Goal: Task Accomplishment & Management: Use online tool/utility

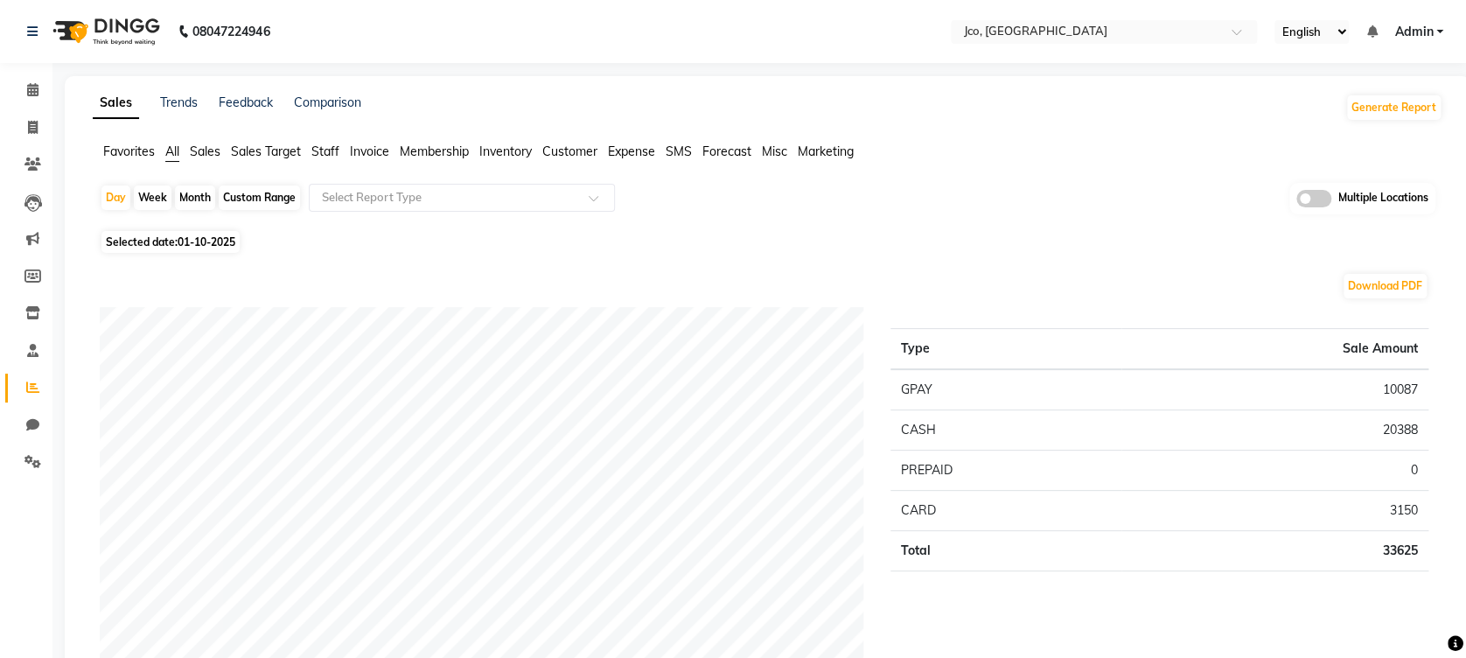
click at [196, 196] on div "Month" at bounding box center [195, 197] width 40 height 24
select select "10"
select select "2025"
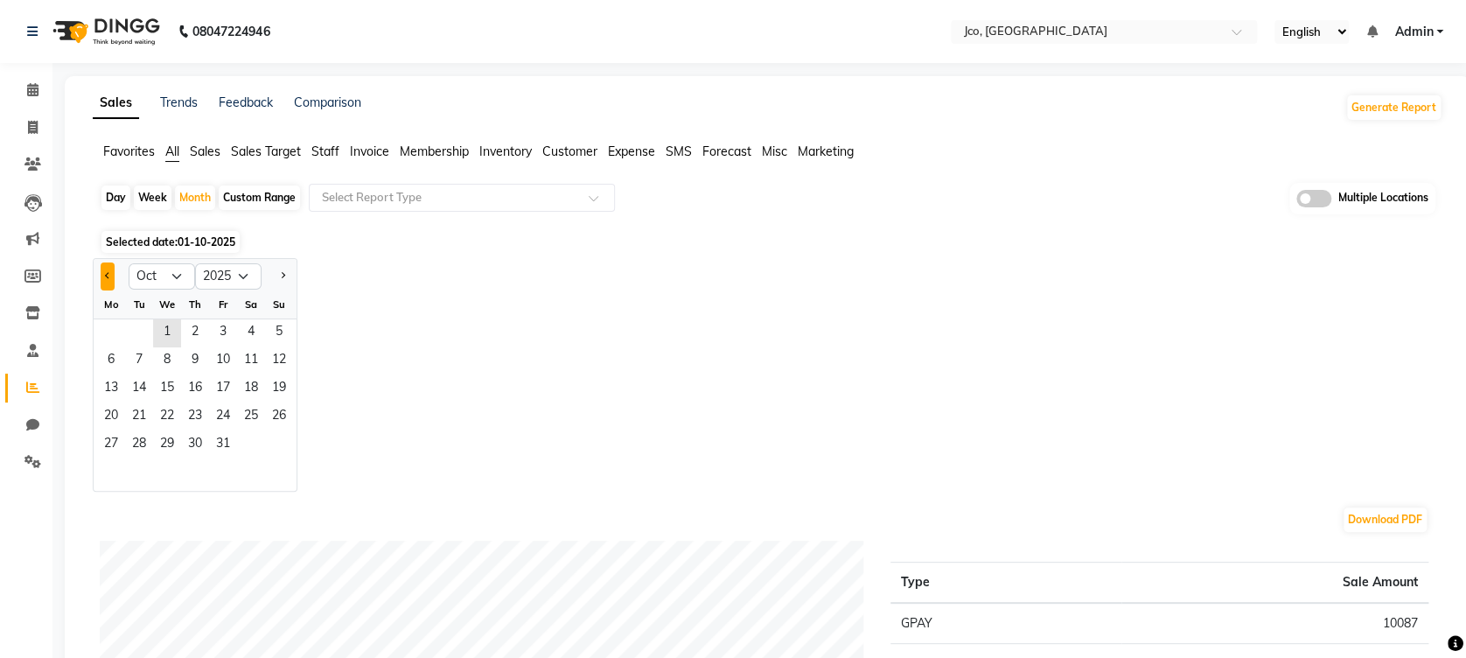
click at [109, 277] on button "Previous month" at bounding box center [108, 276] width 14 height 28
select select "9"
click at [112, 339] on span "1" at bounding box center [111, 333] width 28 height 28
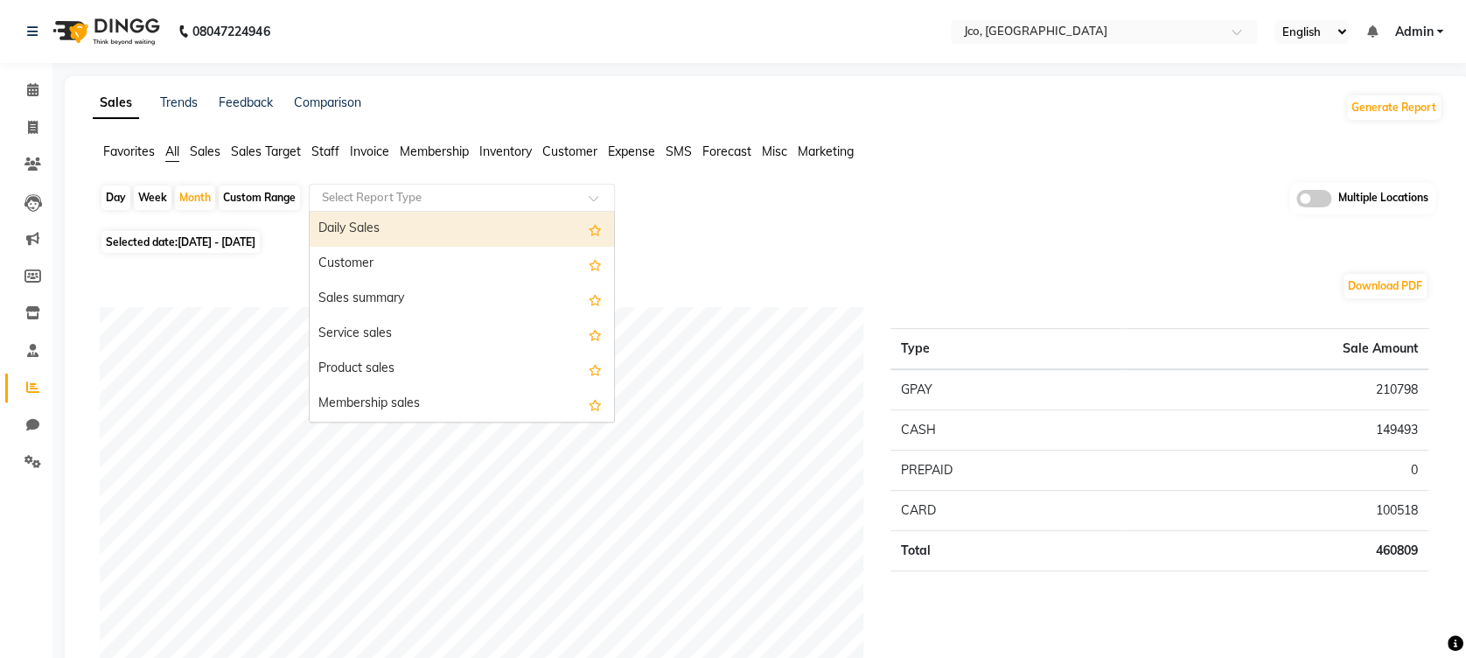
click at [586, 200] on div at bounding box center [462, 197] width 304 height 17
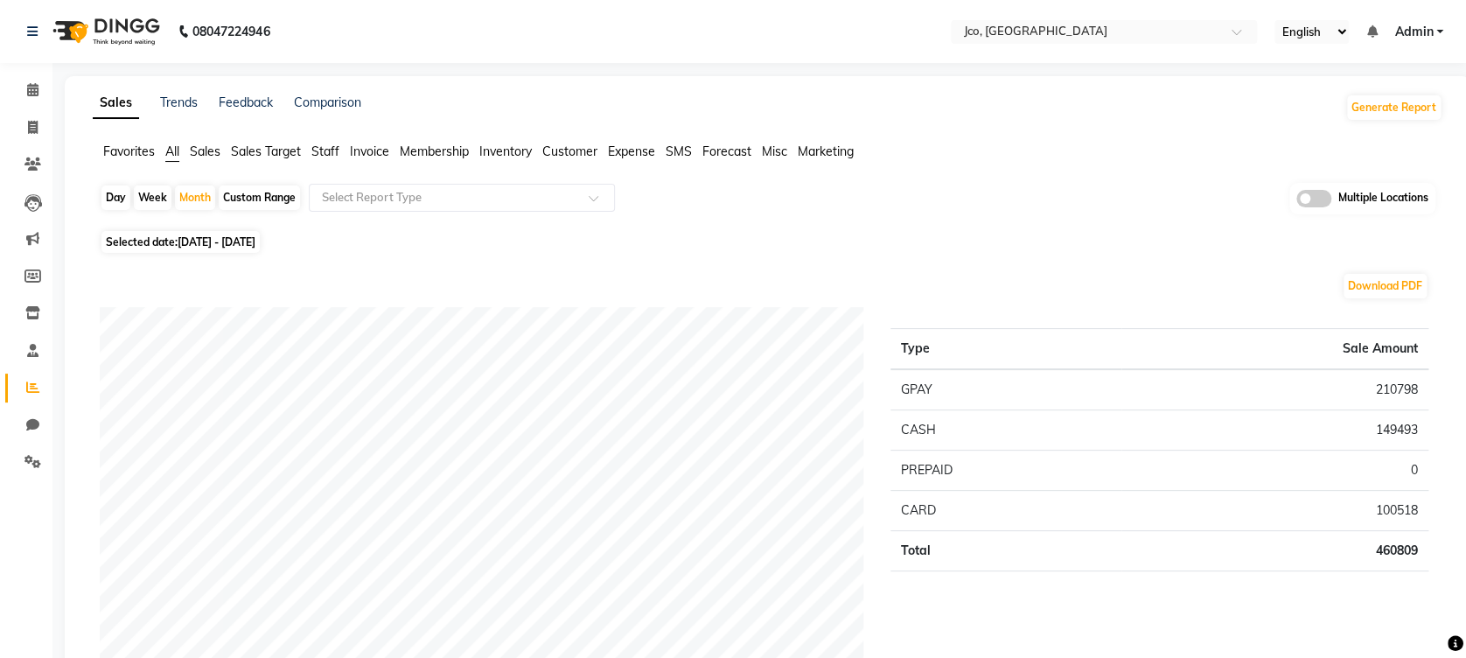
click at [322, 150] on span "Staff" at bounding box center [325, 151] width 28 height 16
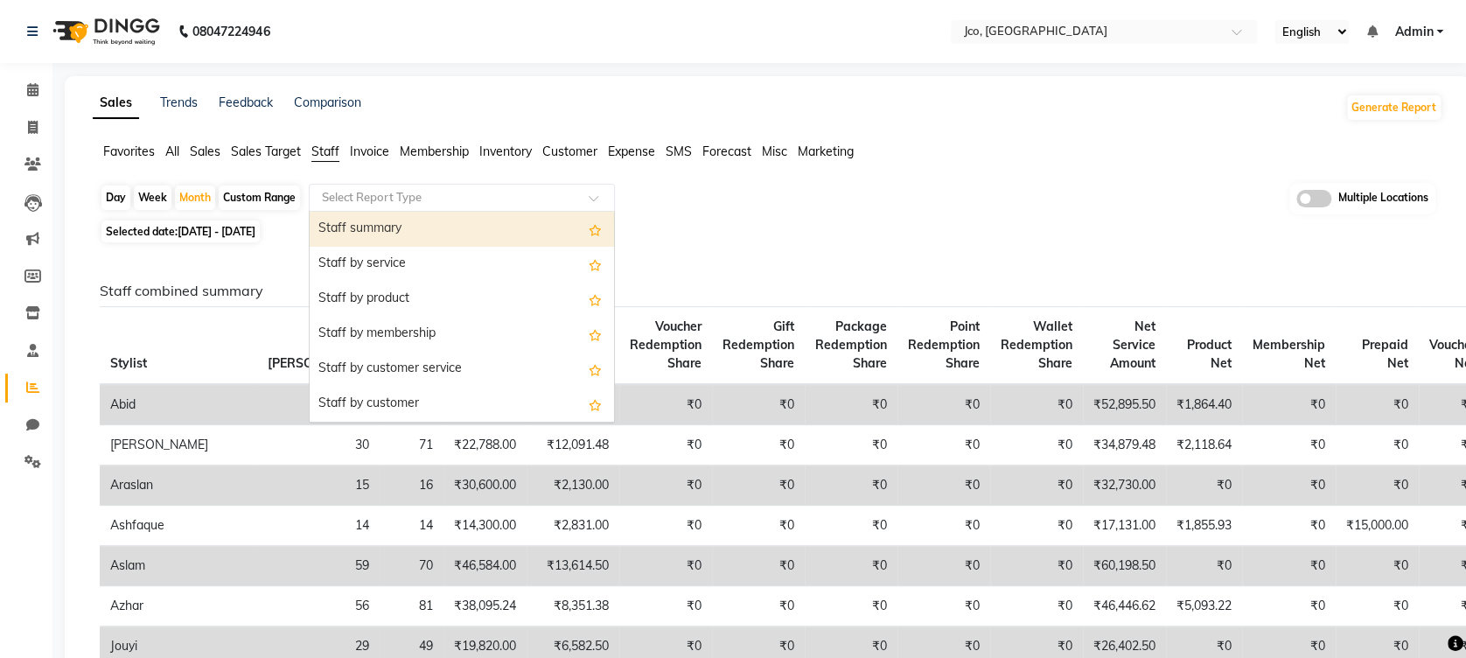
click at [414, 205] on input "text" at bounding box center [444, 197] width 252 height 17
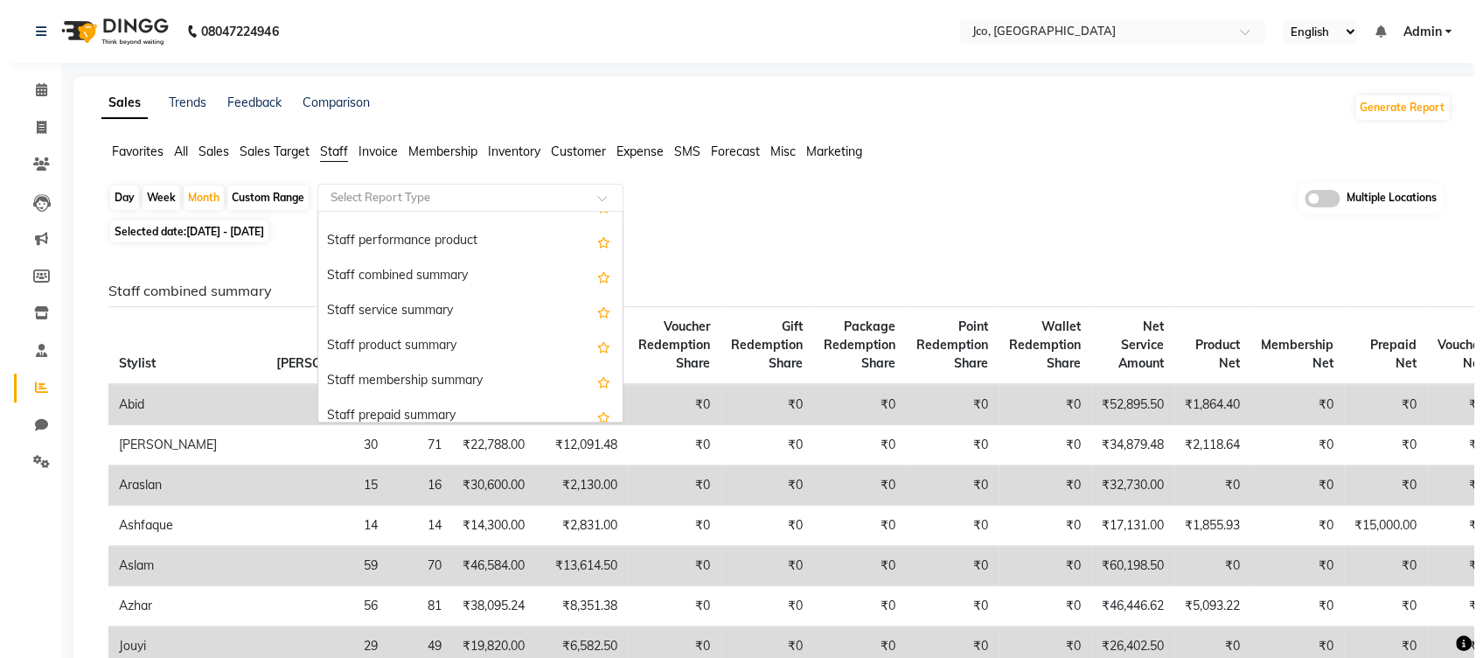
scroll to position [333, 0]
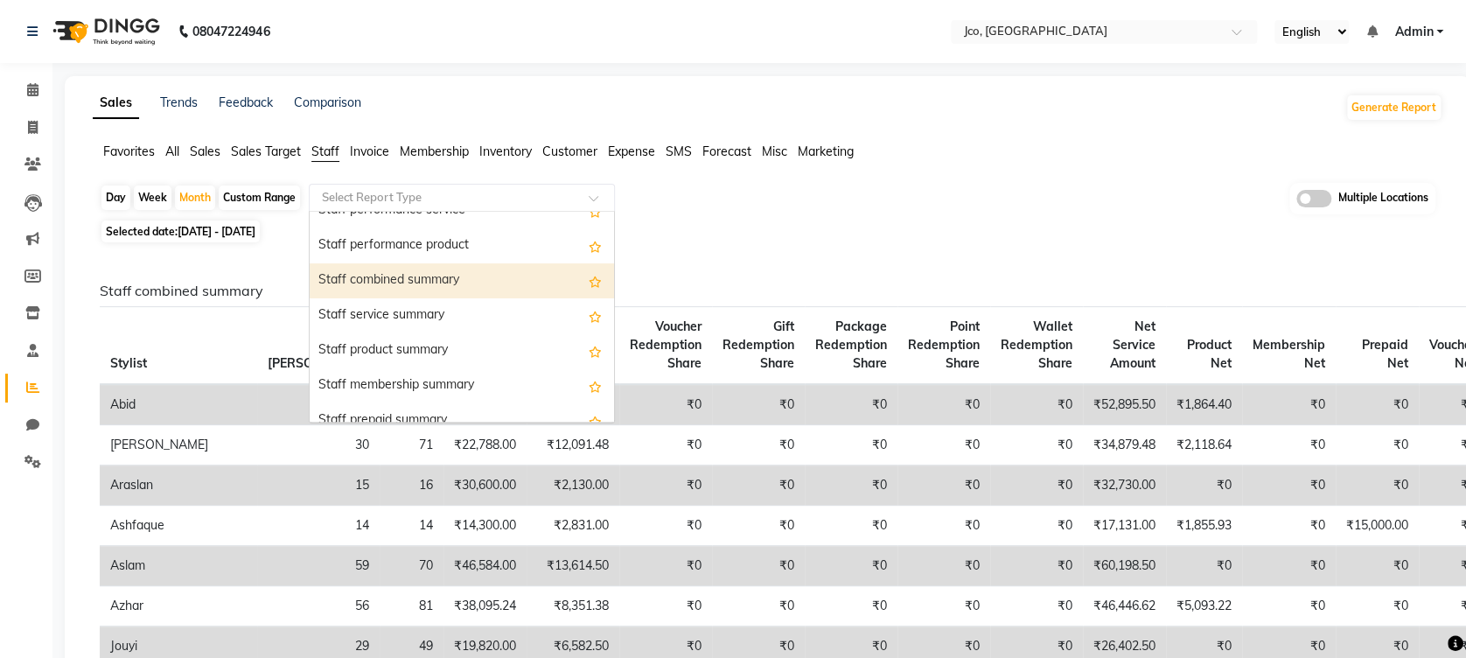
click at [441, 273] on div "Staff combined summary" at bounding box center [462, 280] width 304 height 35
select select "full_report"
select select "csv"
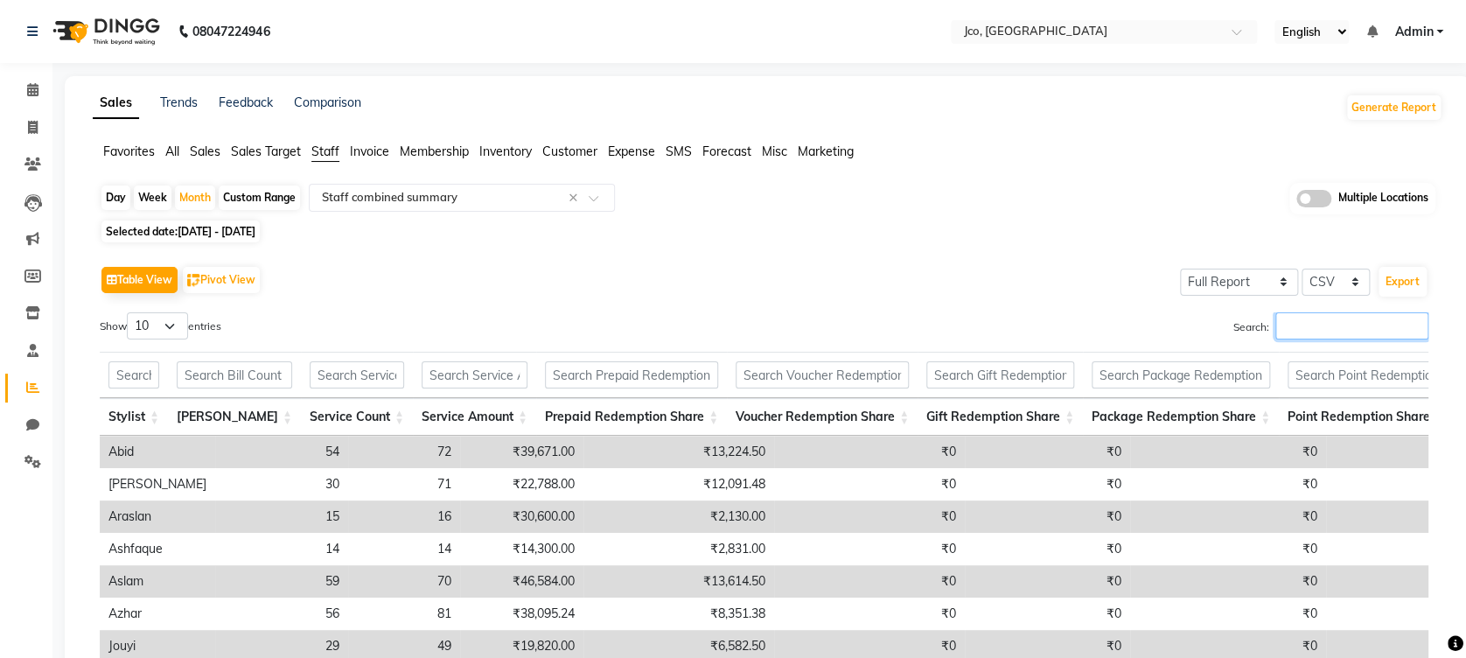
click at [1298, 330] on input "Search:" at bounding box center [1351, 325] width 153 height 27
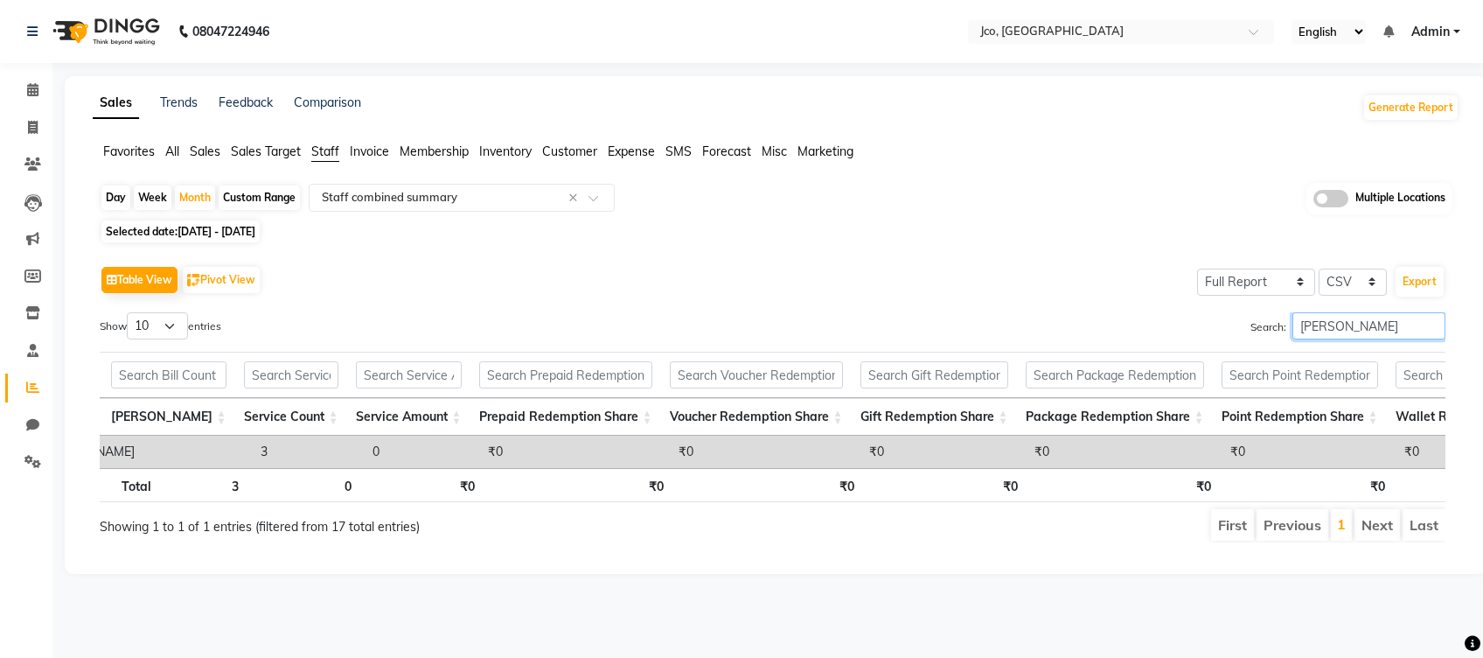
scroll to position [0, 0]
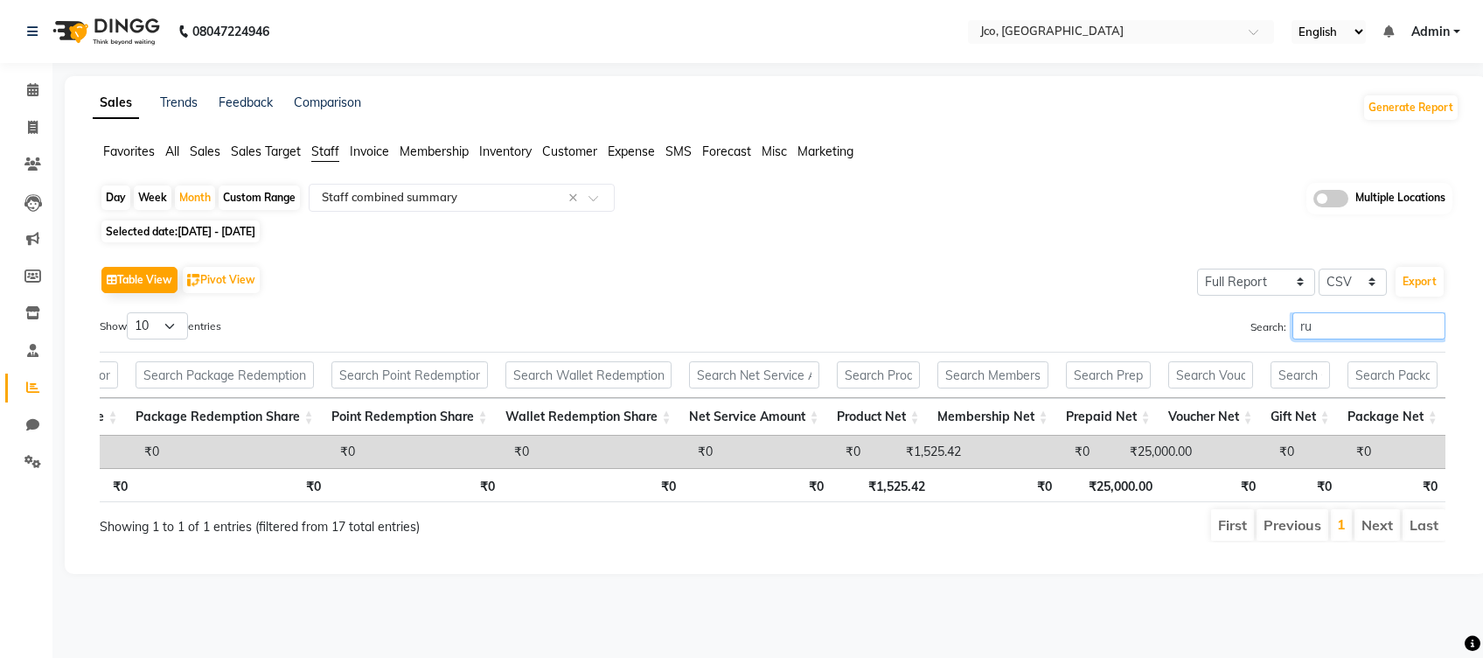
type input "r"
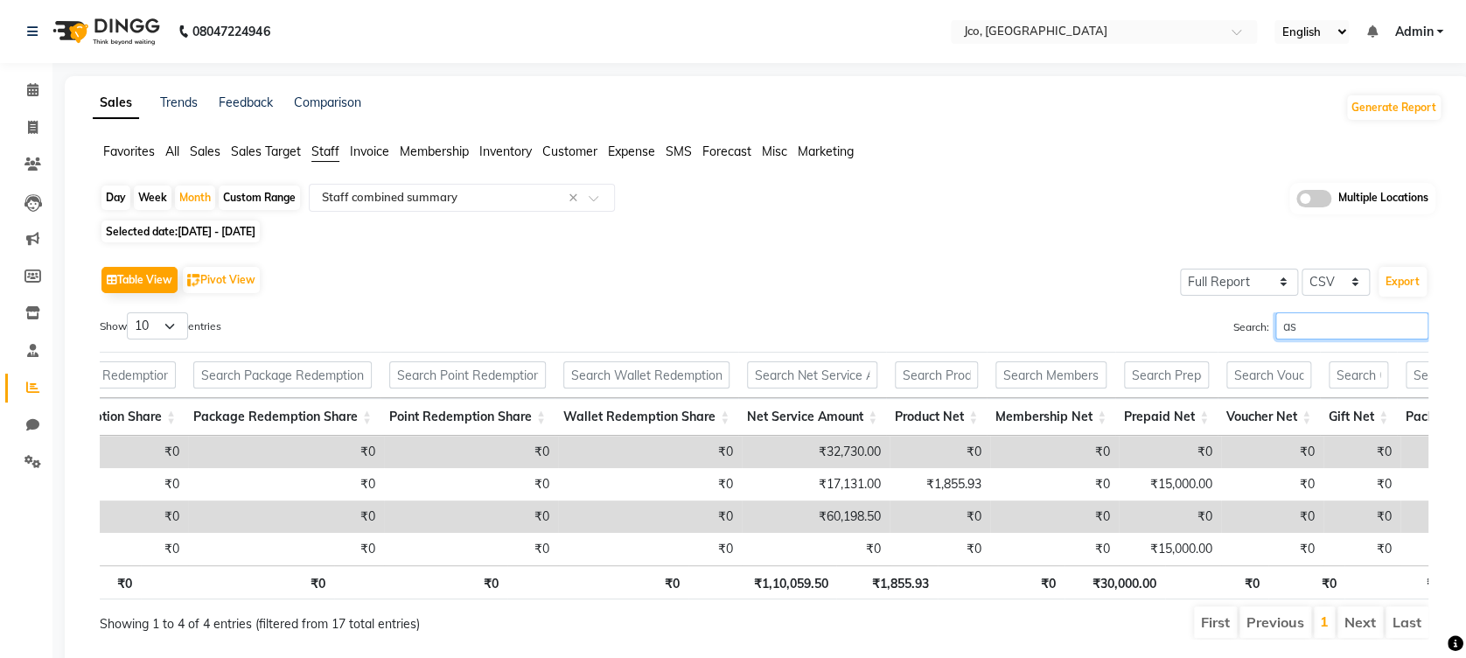
type input "a"
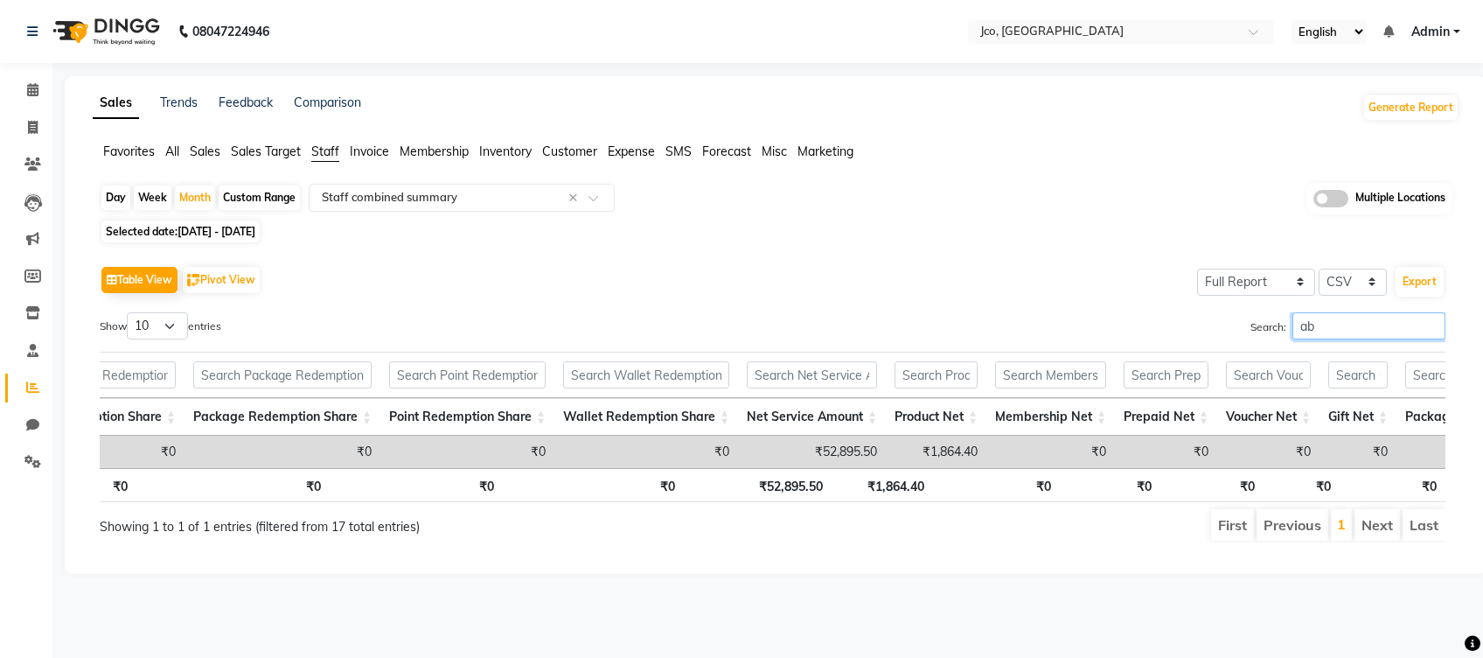
type input "a"
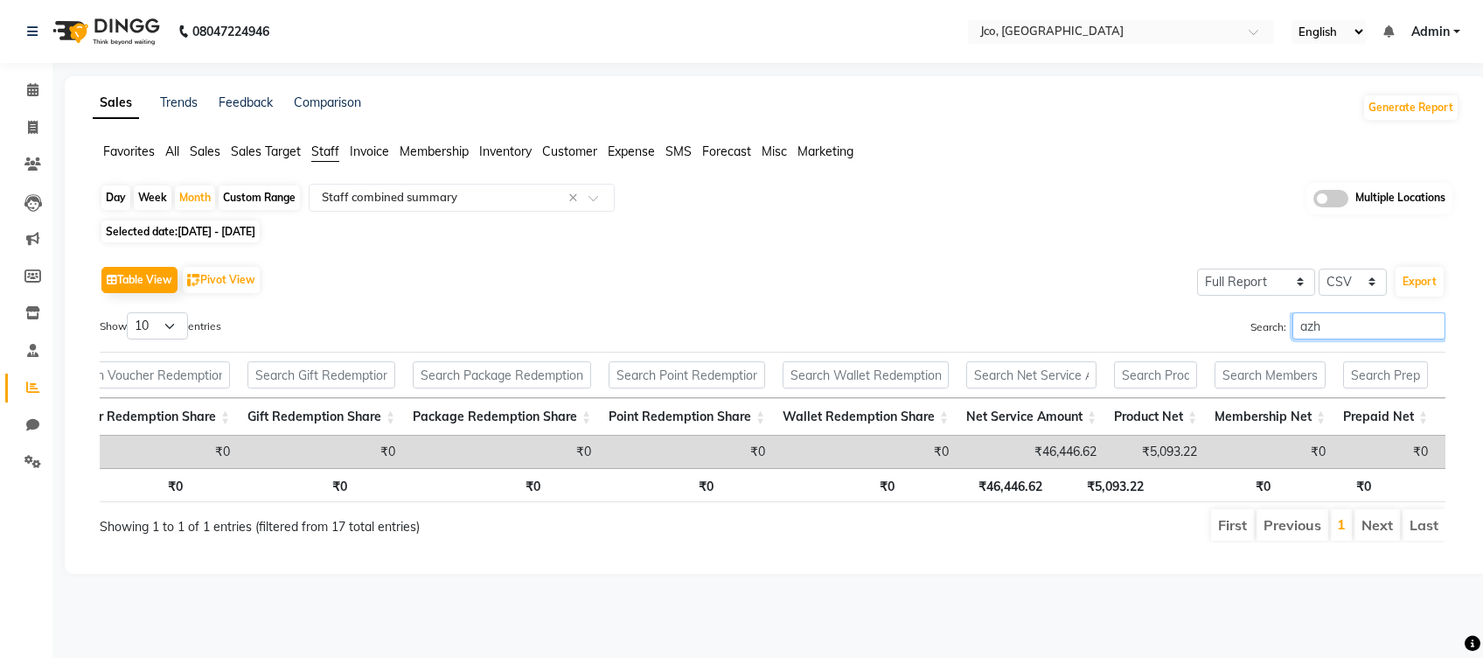
scroll to position [0, 803]
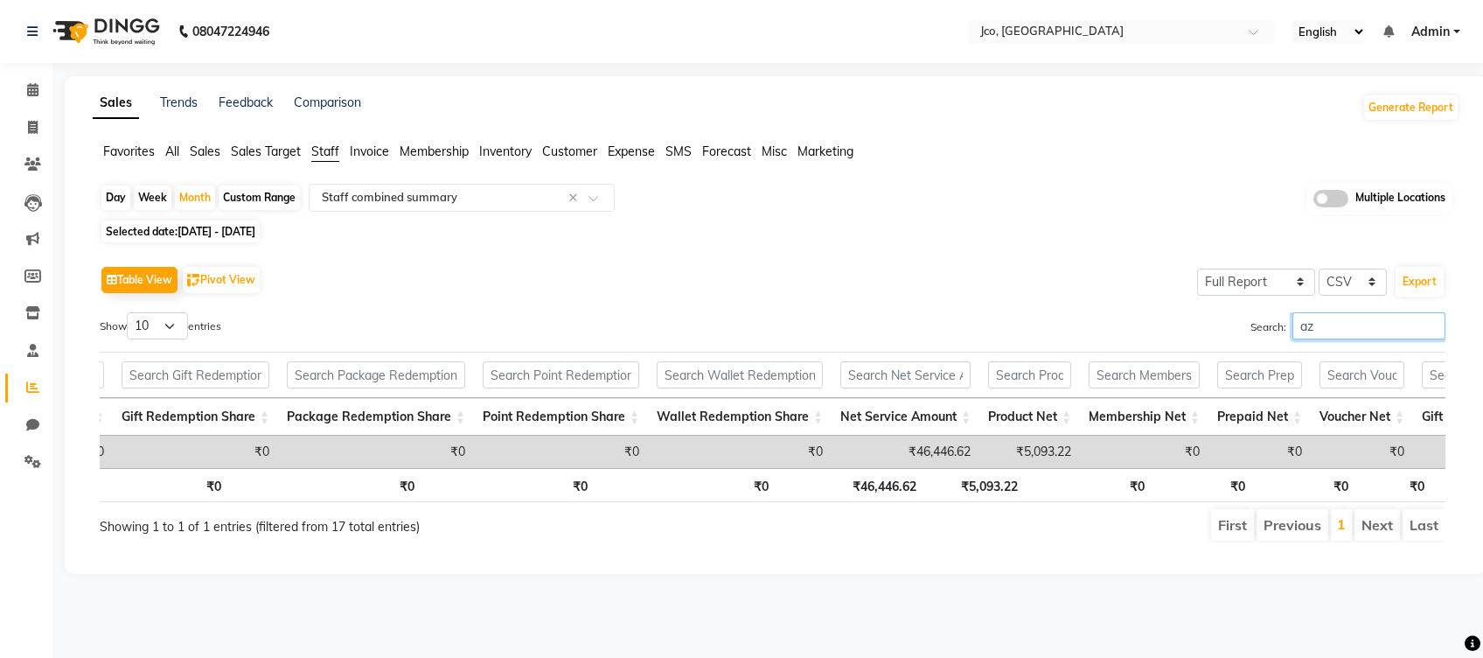
type input "a"
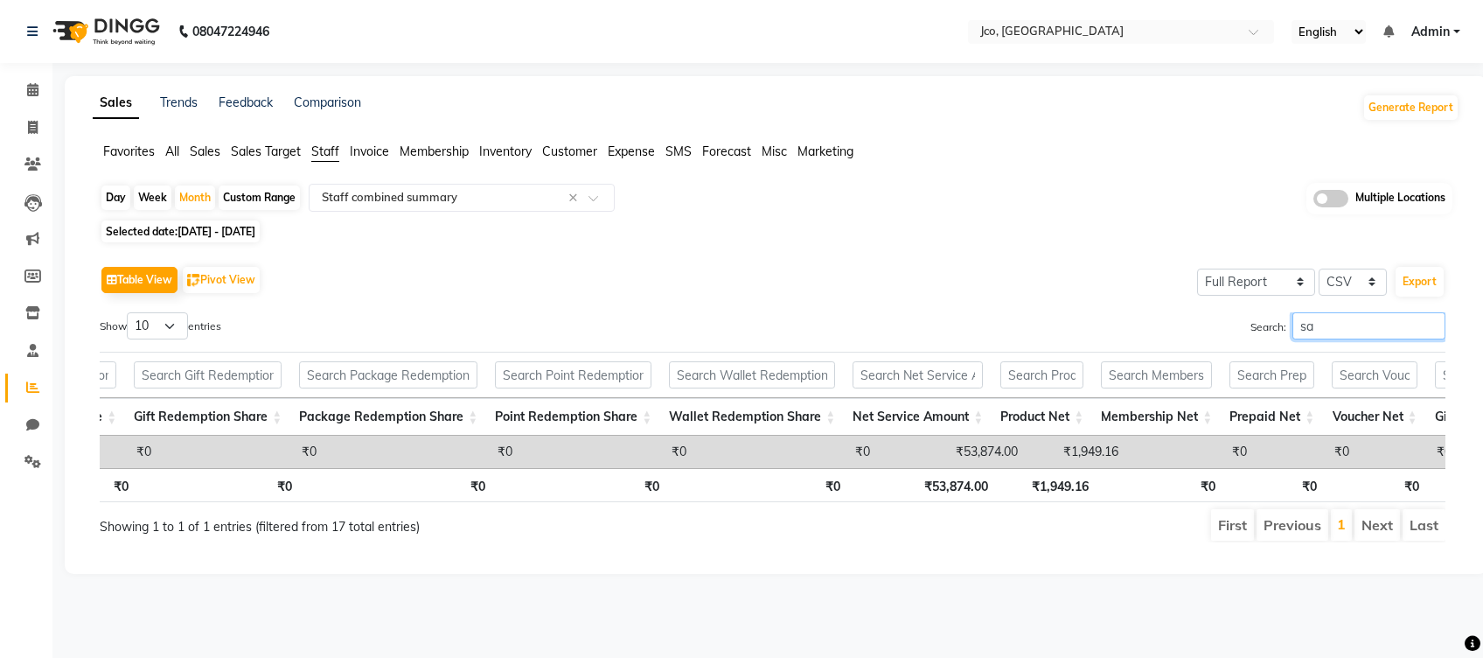
type input "s"
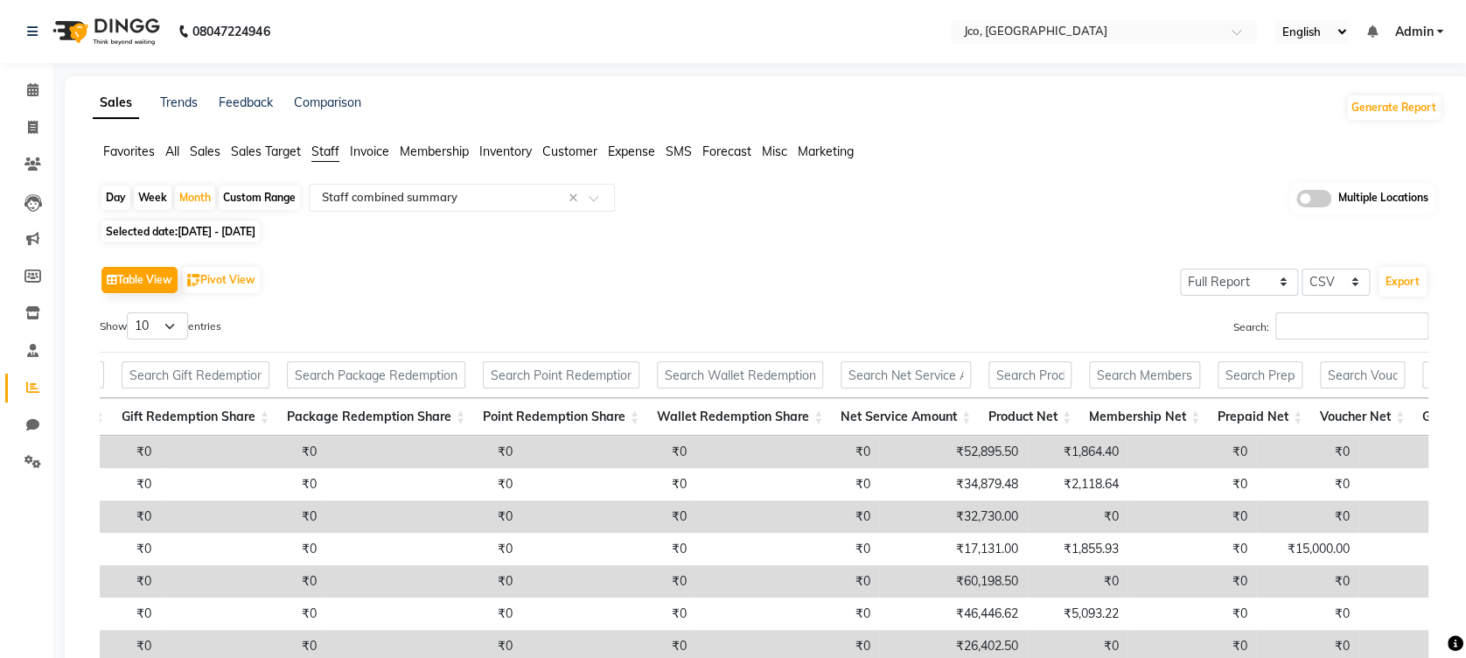
click at [884, 403] on th "Net Service Amount" at bounding box center [906, 417] width 148 height 38
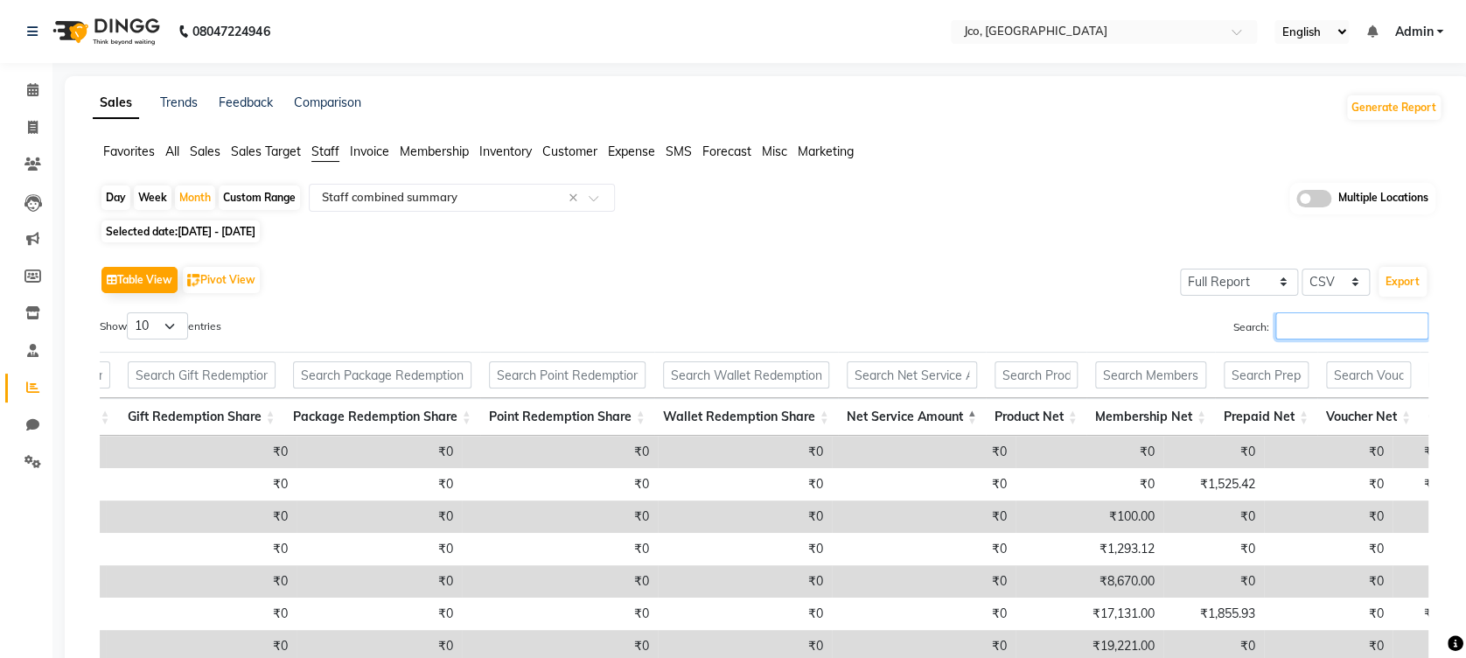
click at [1333, 329] on input "Search:" at bounding box center [1351, 325] width 153 height 27
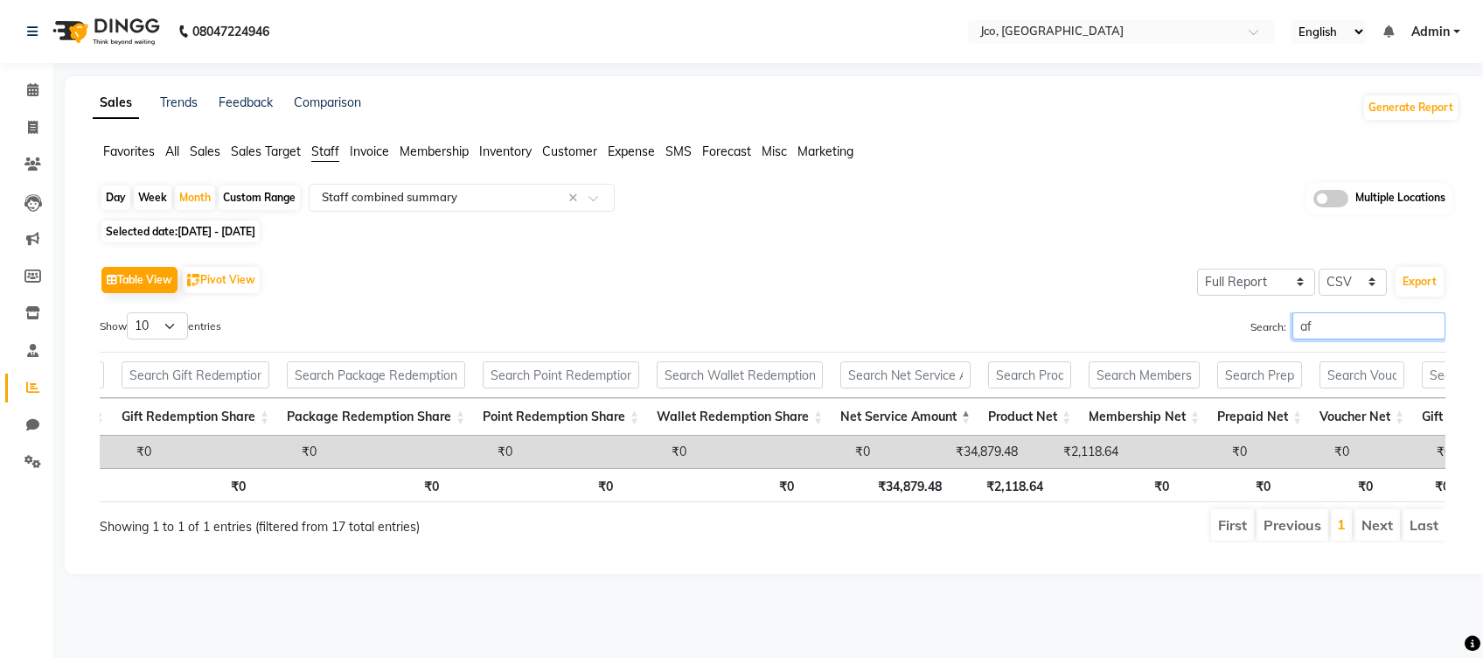
type input "a"
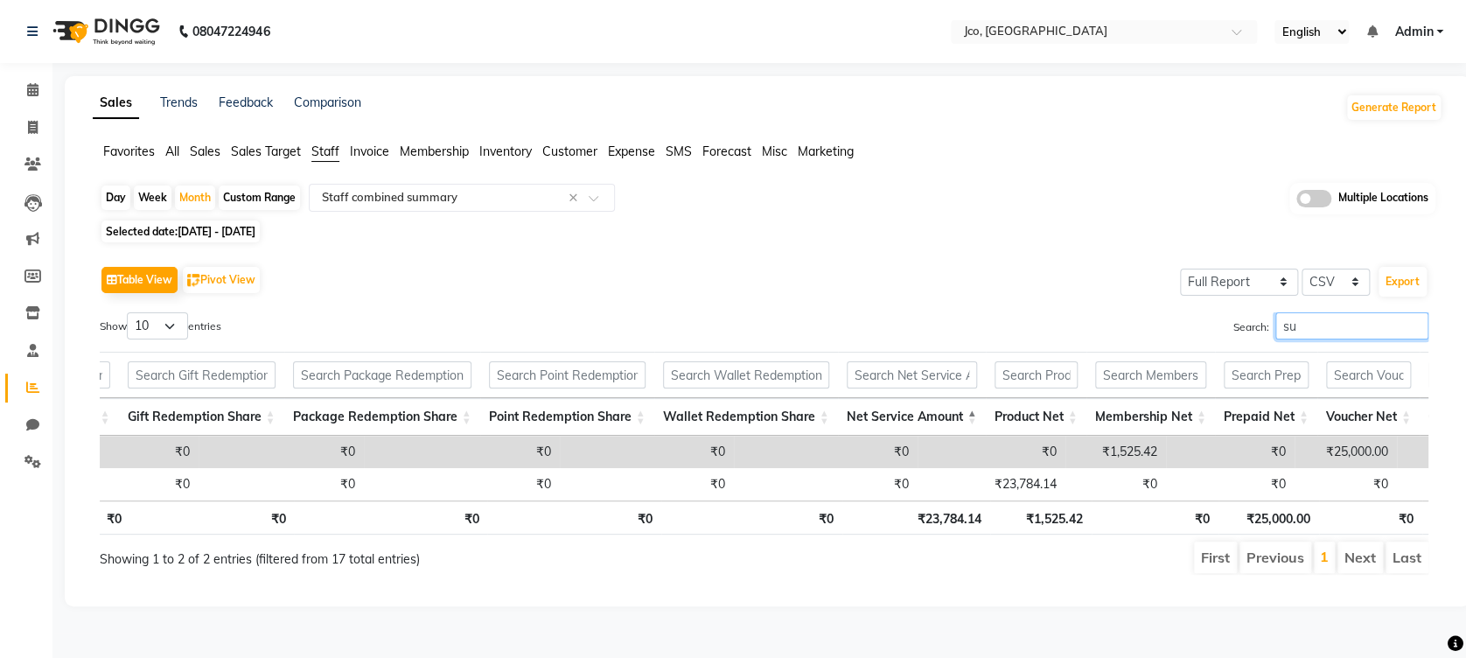
type input "s"
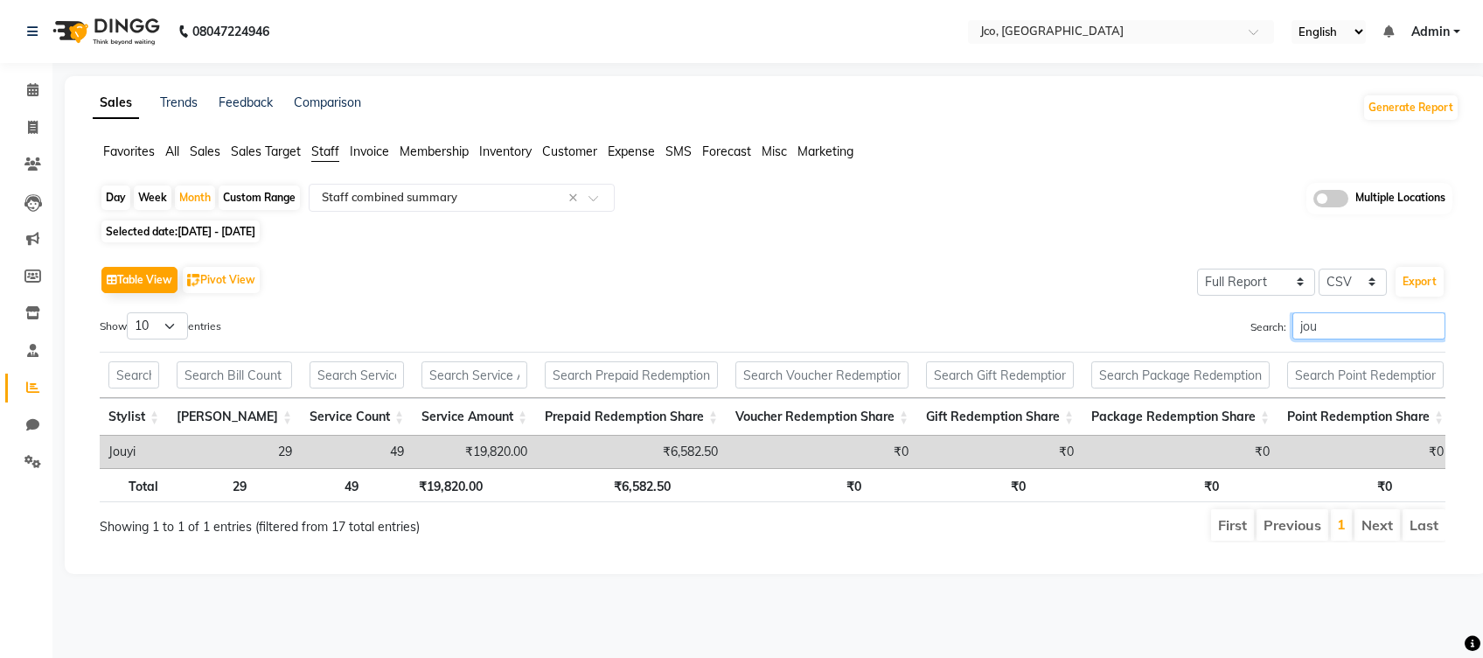
scroll to position [0, 59]
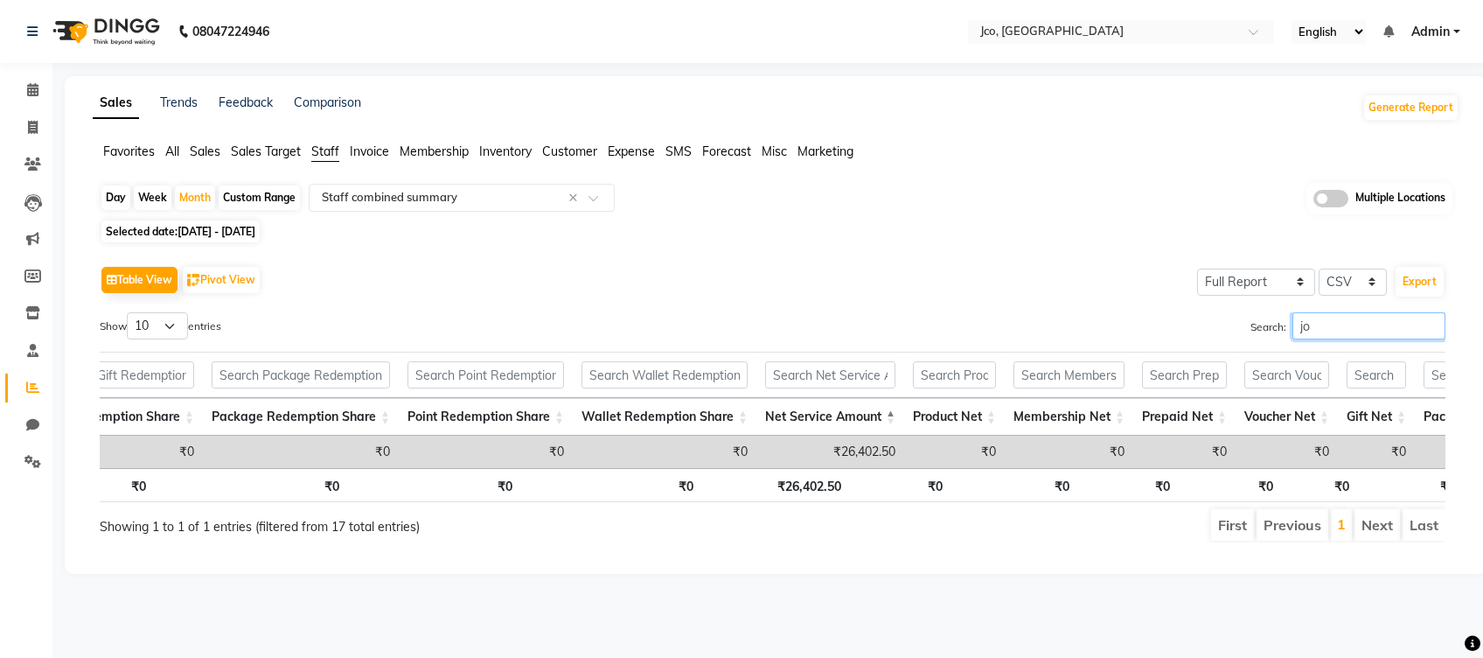
type input "j"
type input "sana"
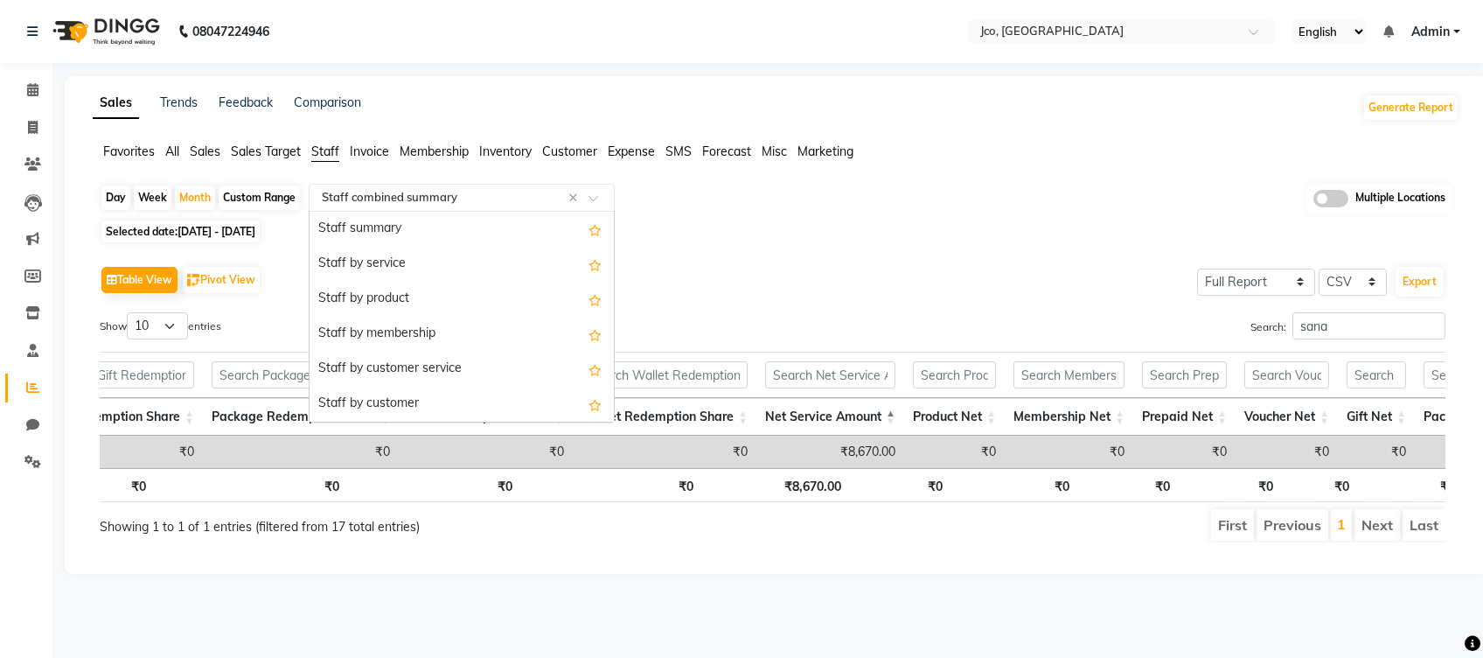
click at [598, 196] on span at bounding box center [599, 202] width 22 height 17
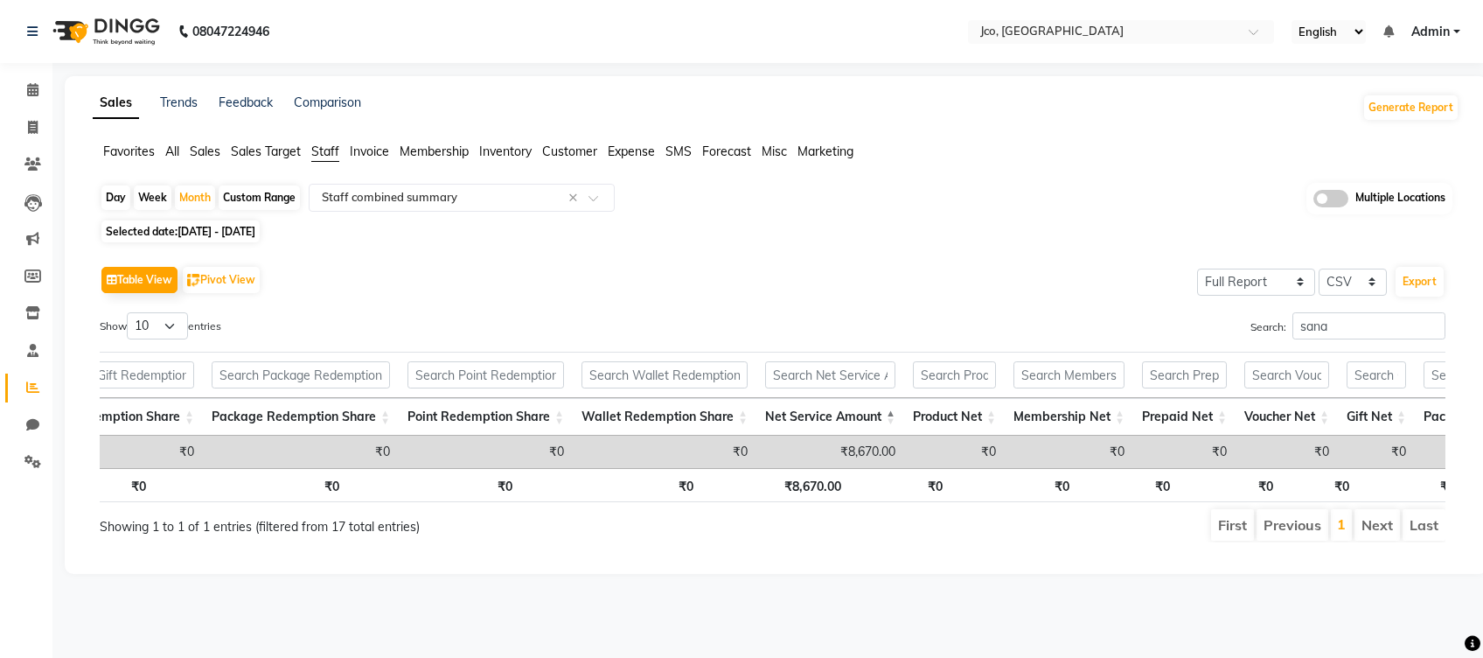
drag, startPoint x: 449, startPoint y: 336, endPoint x: 208, endPoint y: 150, distance: 304.3
click at [208, 150] on span "Sales" at bounding box center [205, 151] width 31 height 16
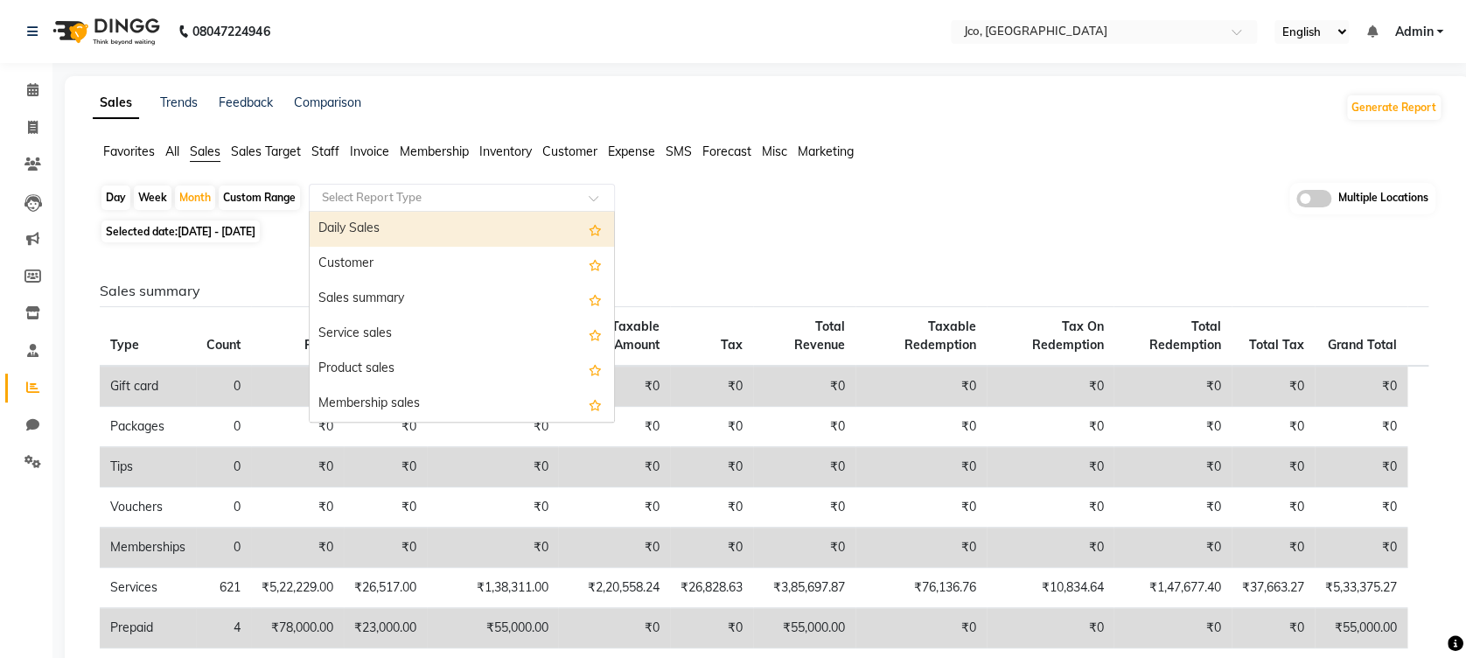
click at [594, 200] on span at bounding box center [599, 202] width 22 height 17
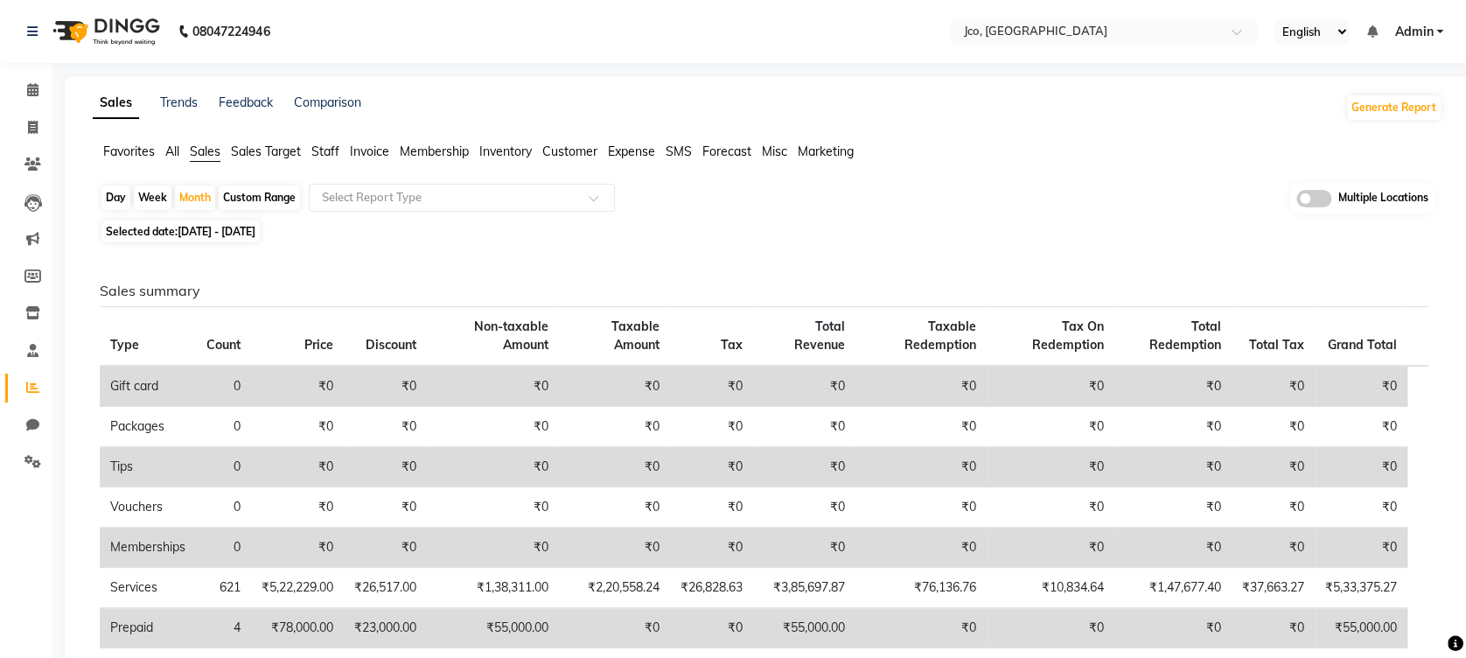
click at [818, 177] on app-reports "Favorites All Sales Sales Target Staff Invoice Membership Inventory Customer Ex…" at bounding box center [767, 591] width 1370 height 896
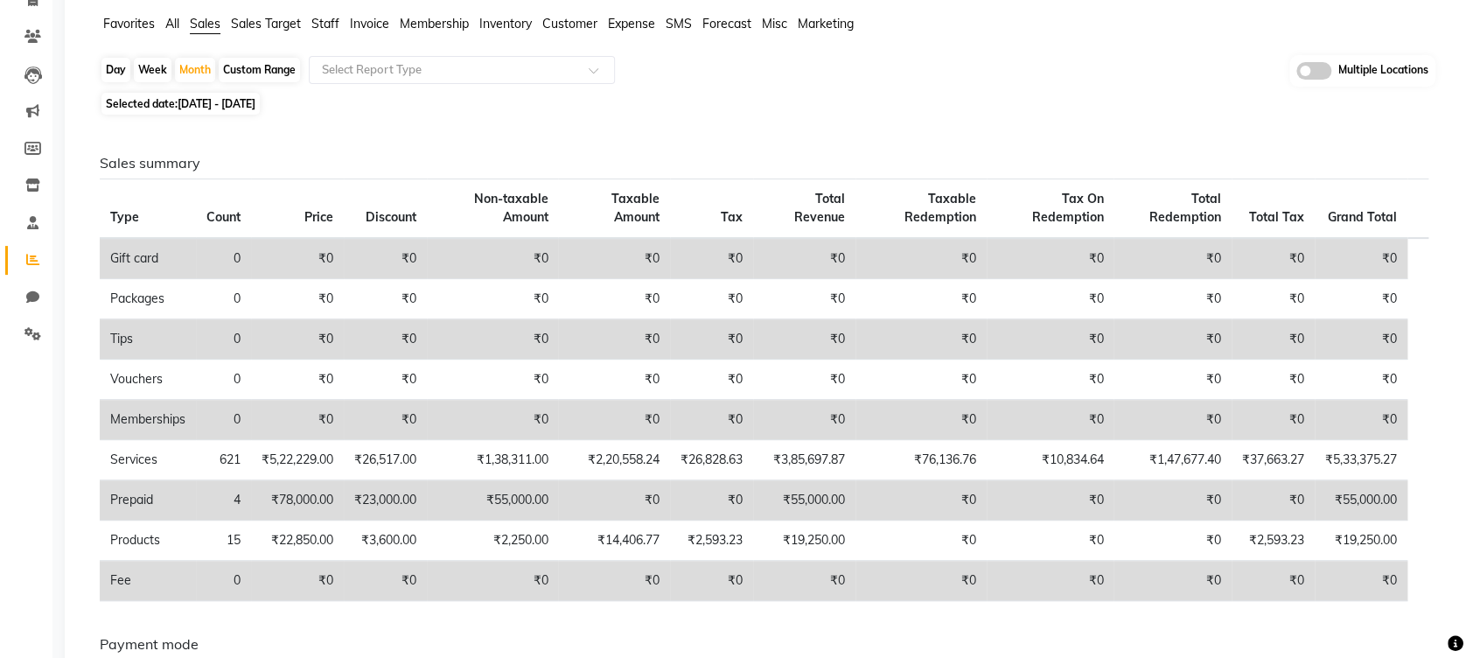
scroll to position [0, 0]
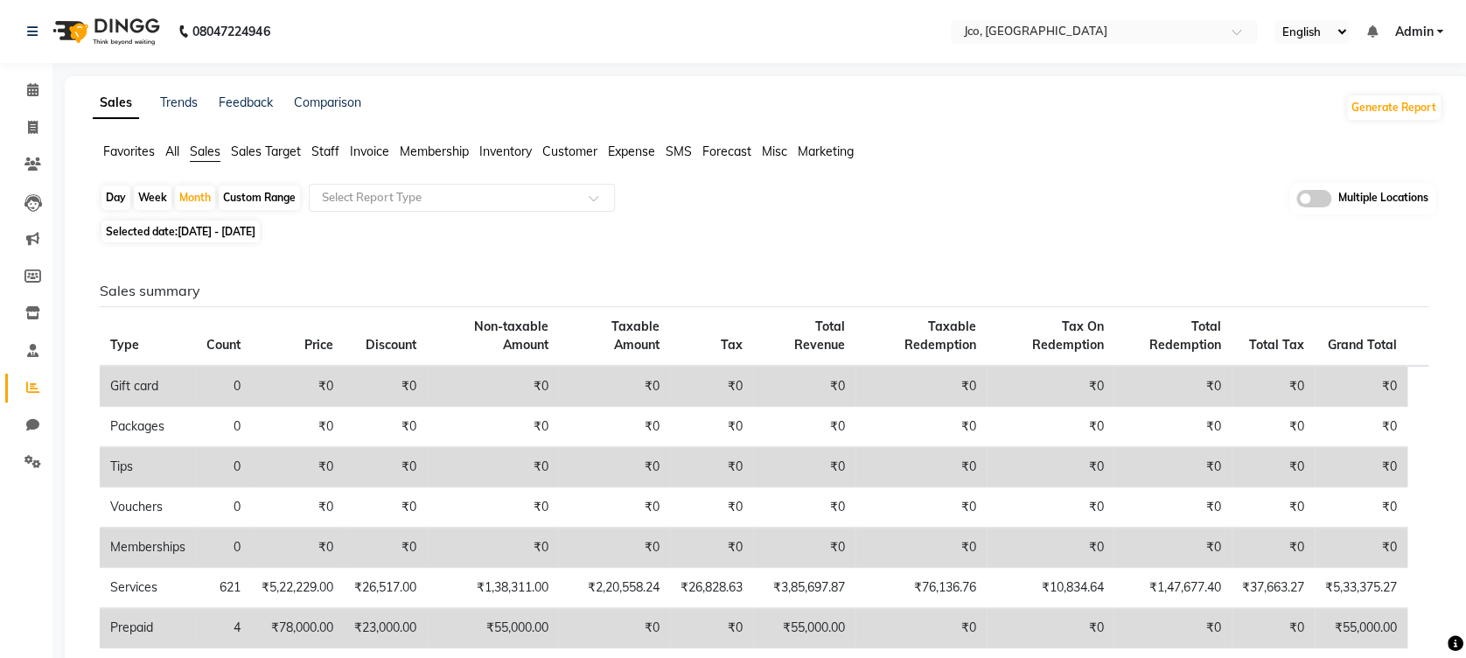
click at [317, 146] on span "Staff" at bounding box center [325, 151] width 28 height 16
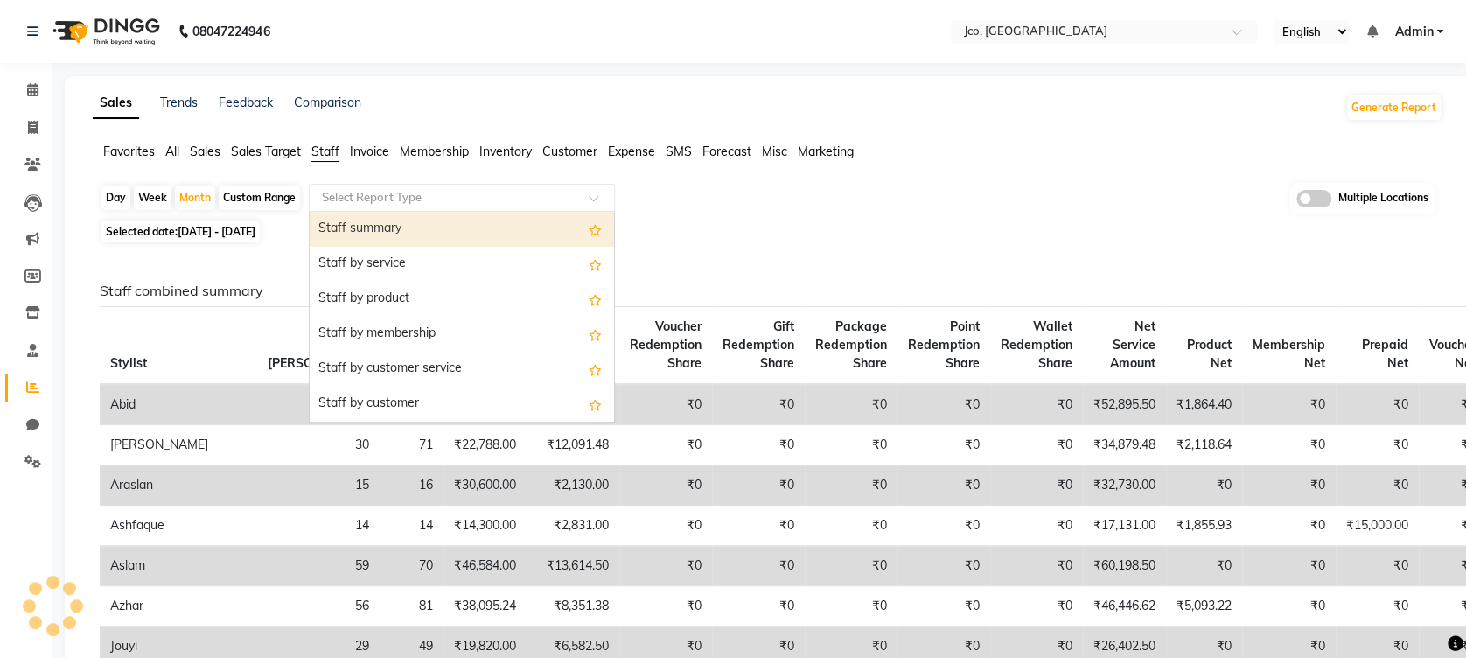
click at [551, 193] on input "text" at bounding box center [444, 197] width 252 height 17
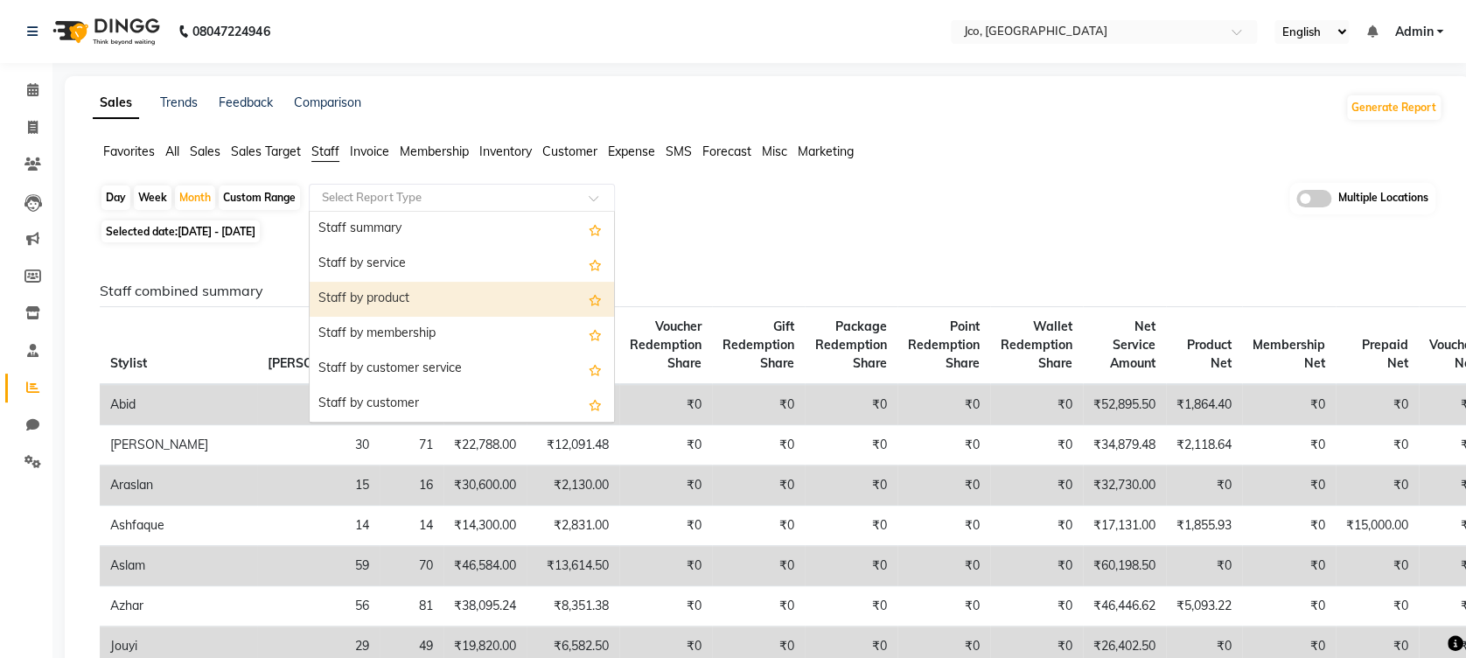
click at [497, 303] on div "Staff by product" at bounding box center [462, 299] width 304 height 35
select select "full_report"
select select "csv"
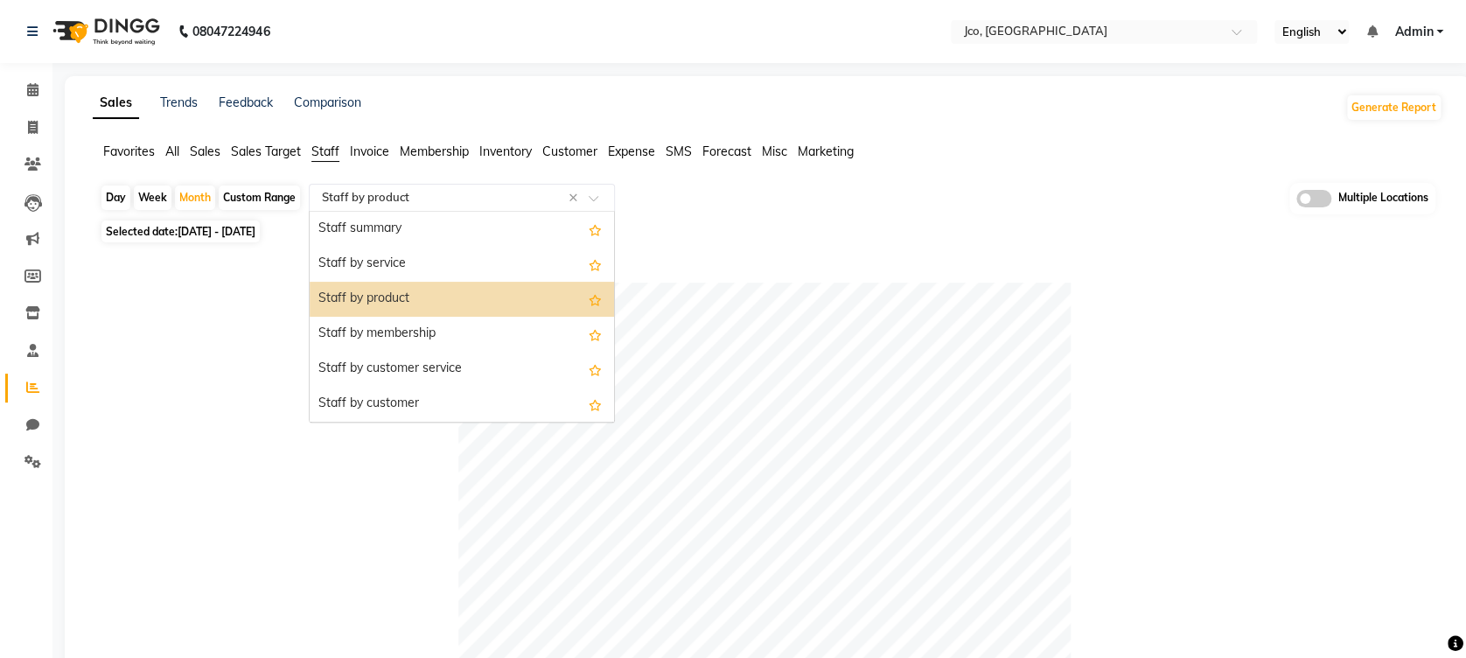
click at [600, 200] on span at bounding box center [599, 202] width 22 height 17
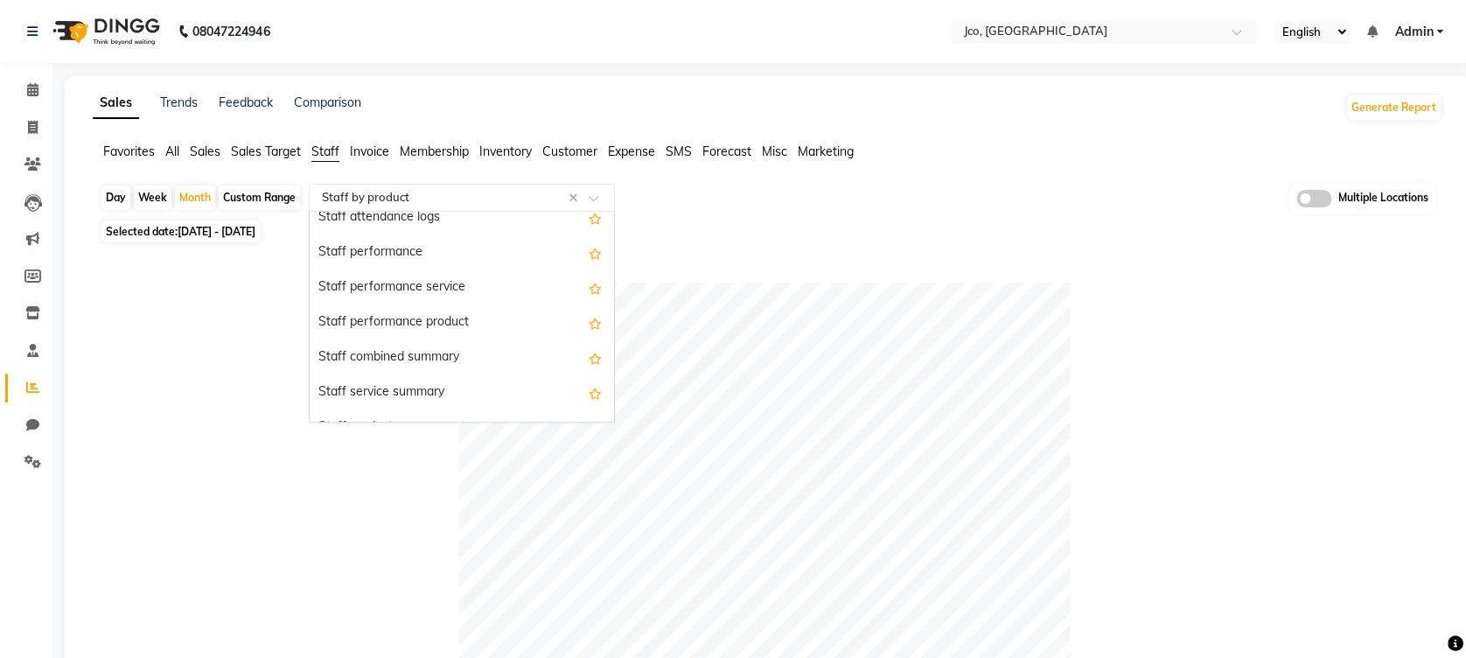
scroll to position [258, 0]
click at [446, 343] on div "Staff combined summary" at bounding box center [462, 355] width 304 height 35
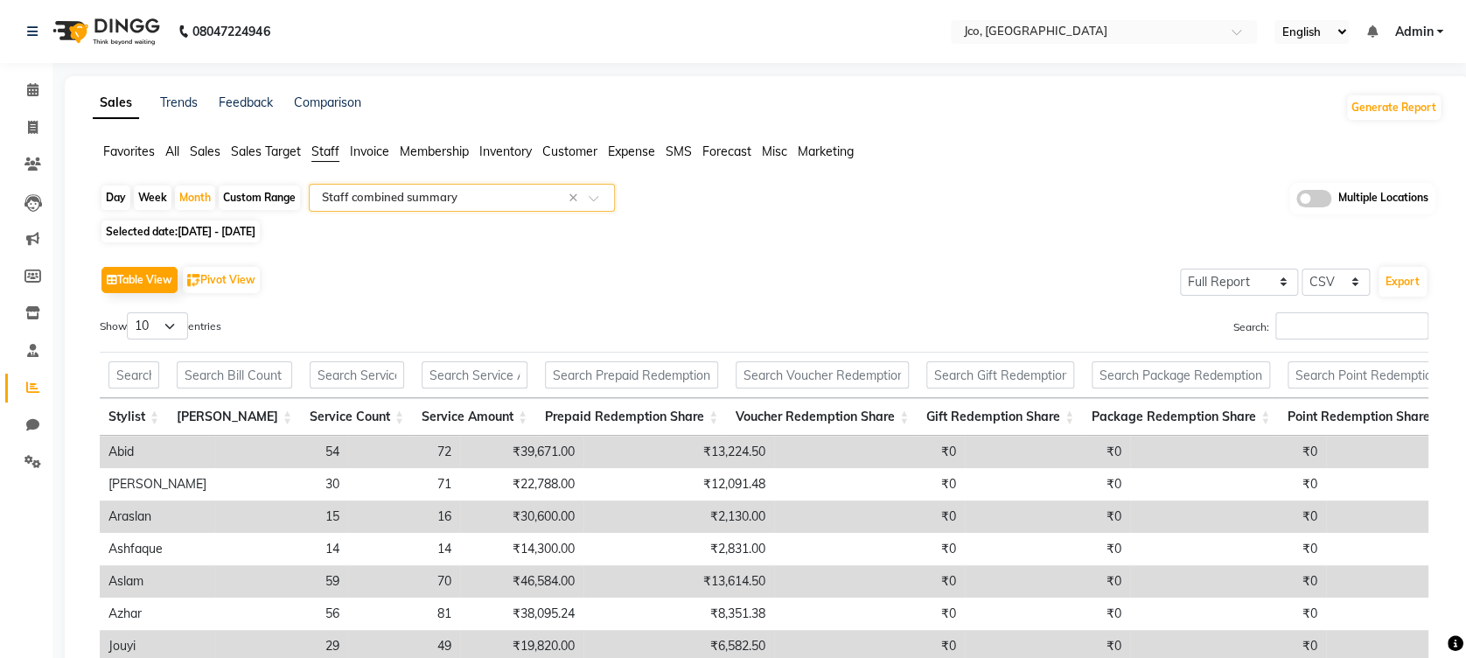
scroll to position [135, 0]
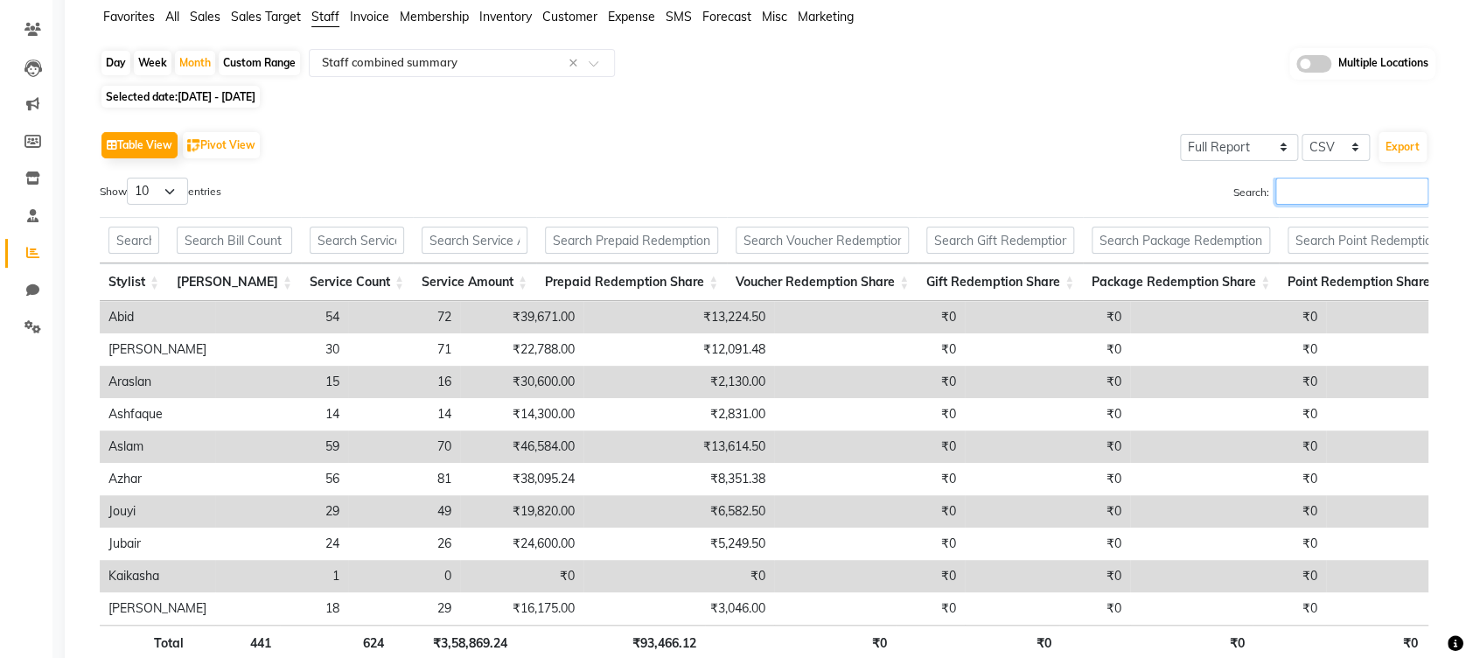
click at [1299, 193] on input "Search:" at bounding box center [1351, 191] width 153 height 27
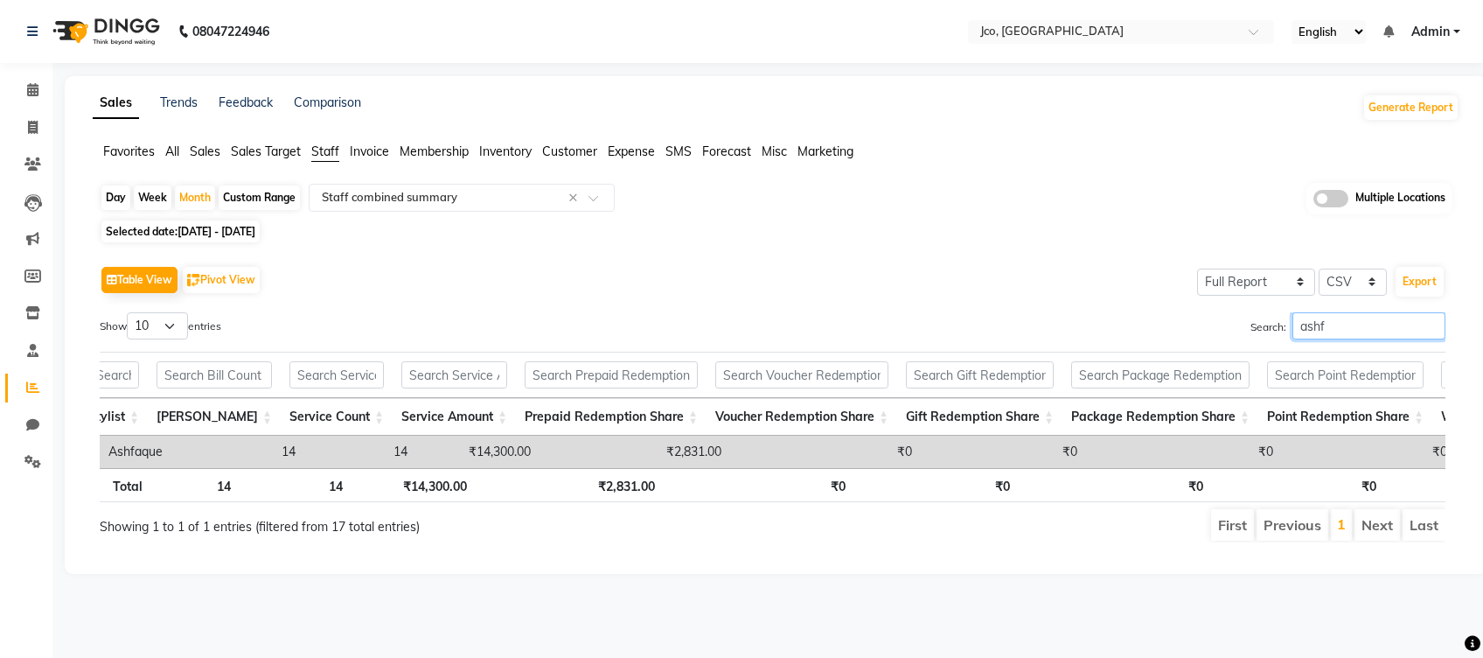
scroll to position [0, 0]
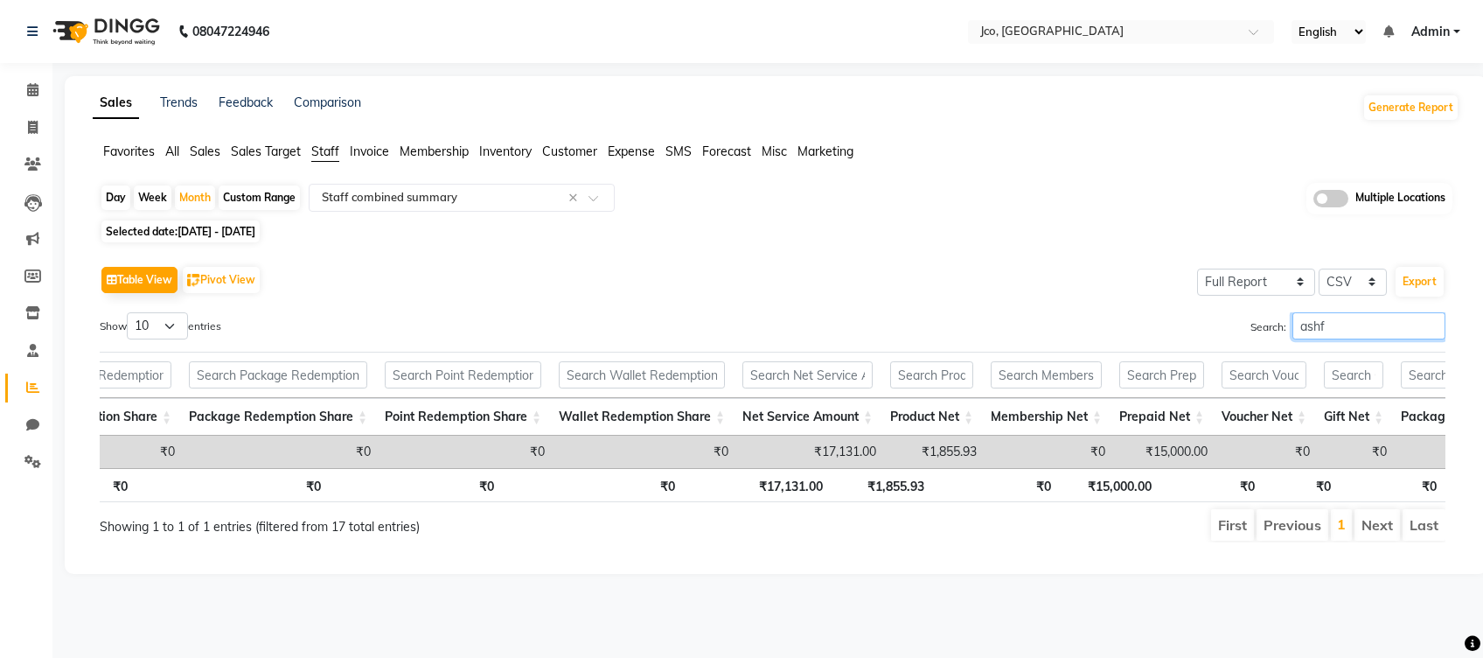
type input "ashf"
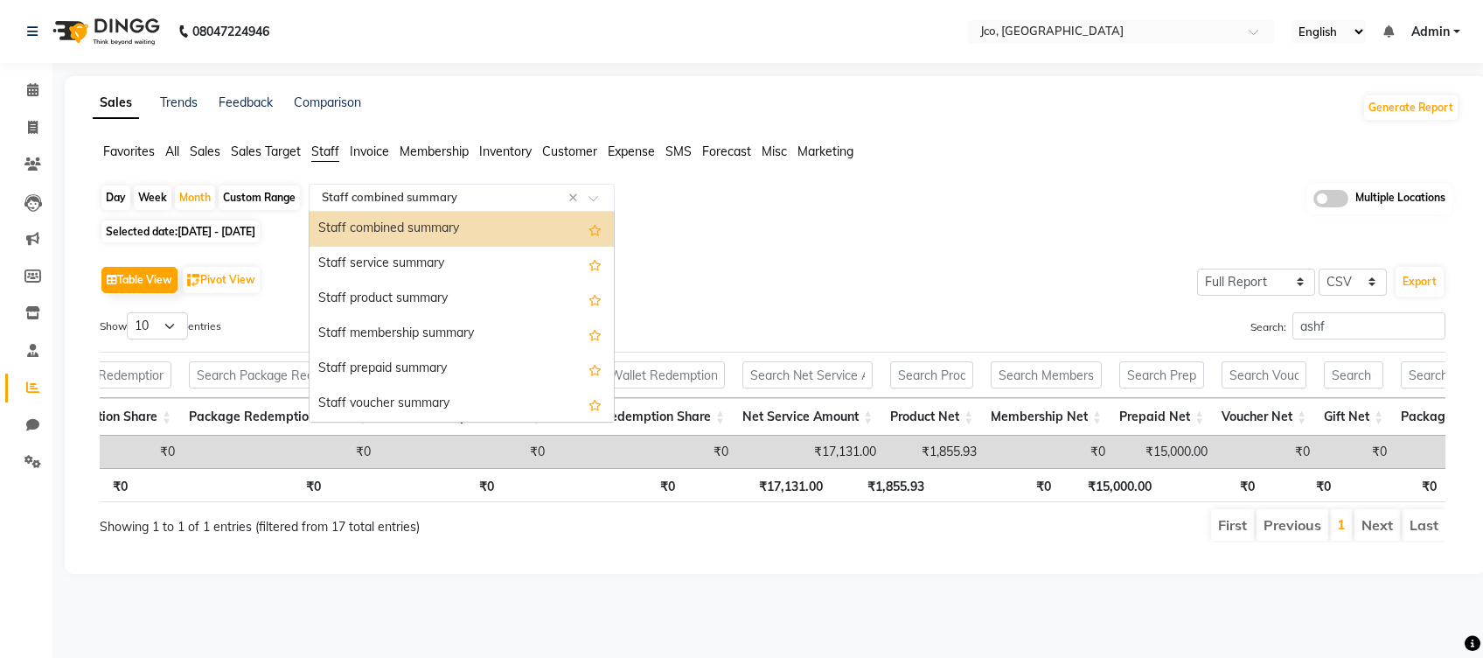
click at [595, 192] on div at bounding box center [462, 197] width 304 height 17
click at [489, 366] on div "Staff prepaid summary" at bounding box center [462, 369] width 304 height 35
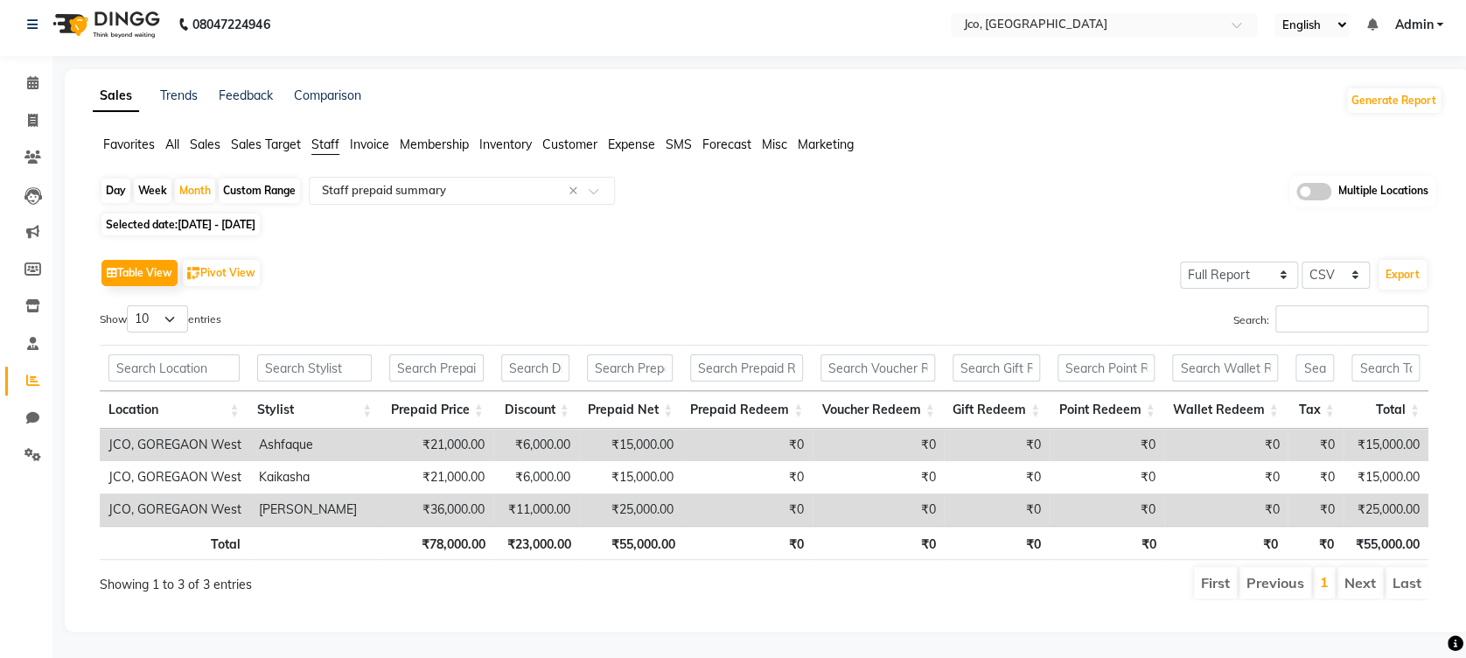
click at [615, 565] on div "Showing 1 to 3 of 3 entries" at bounding box center [369, 579] width 538 height 29
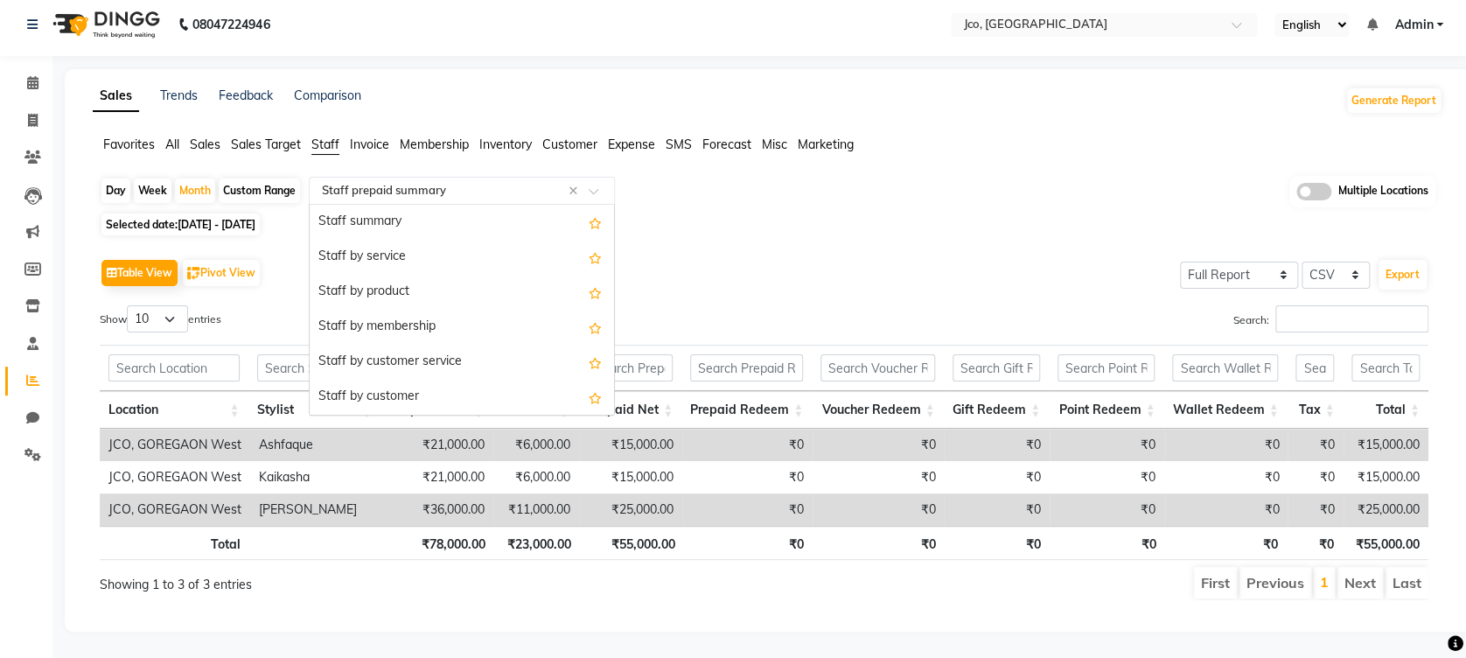
click at [596, 187] on span at bounding box center [599, 195] width 22 height 17
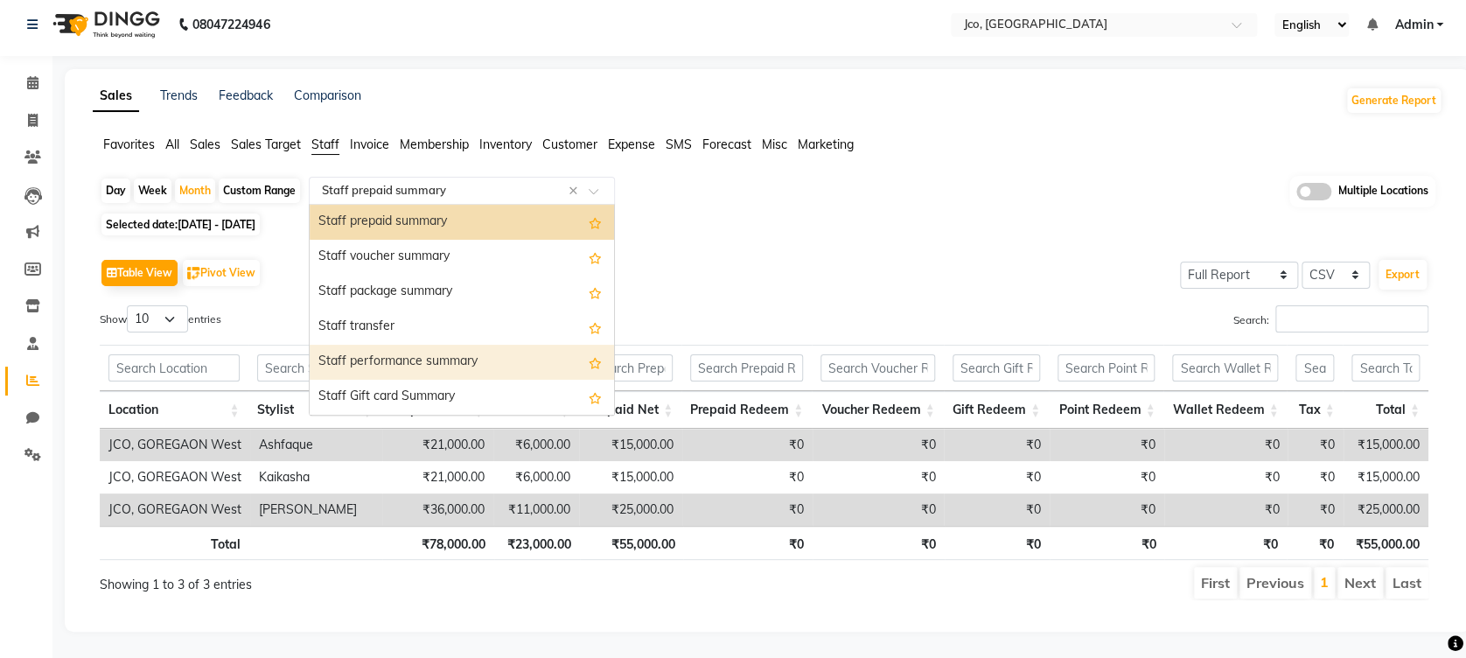
click at [484, 345] on div "Staff performance summary" at bounding box center [462, 362] width 304 height 35
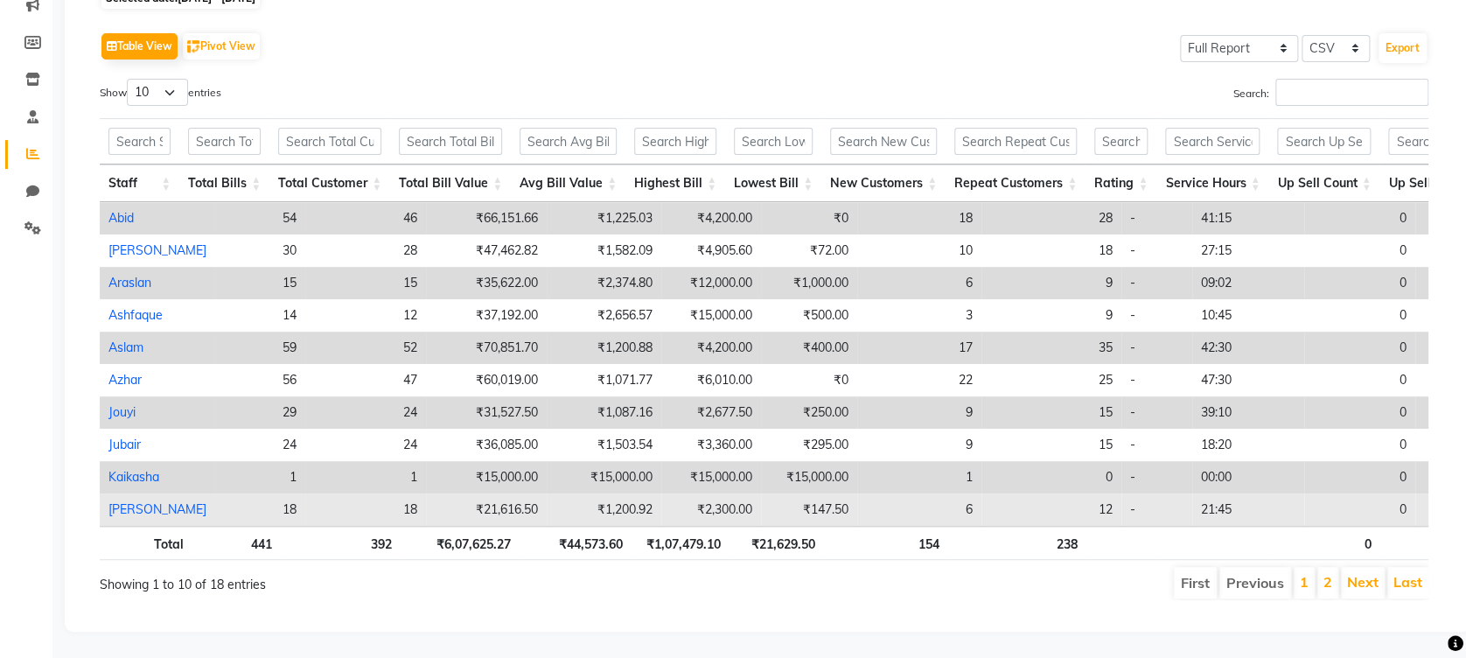
scroll to position [0, 0]
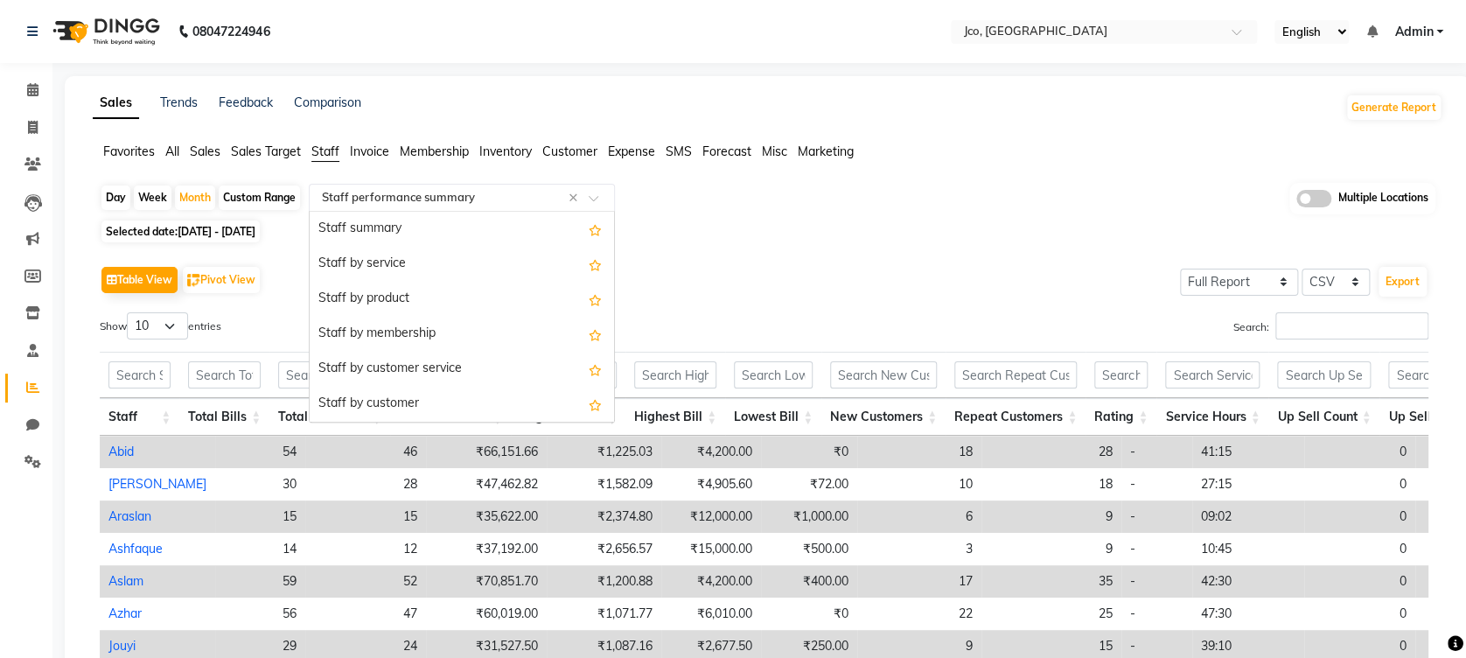
click at [598, 196] on span at bounding box center [599, 202] width 22 height 17
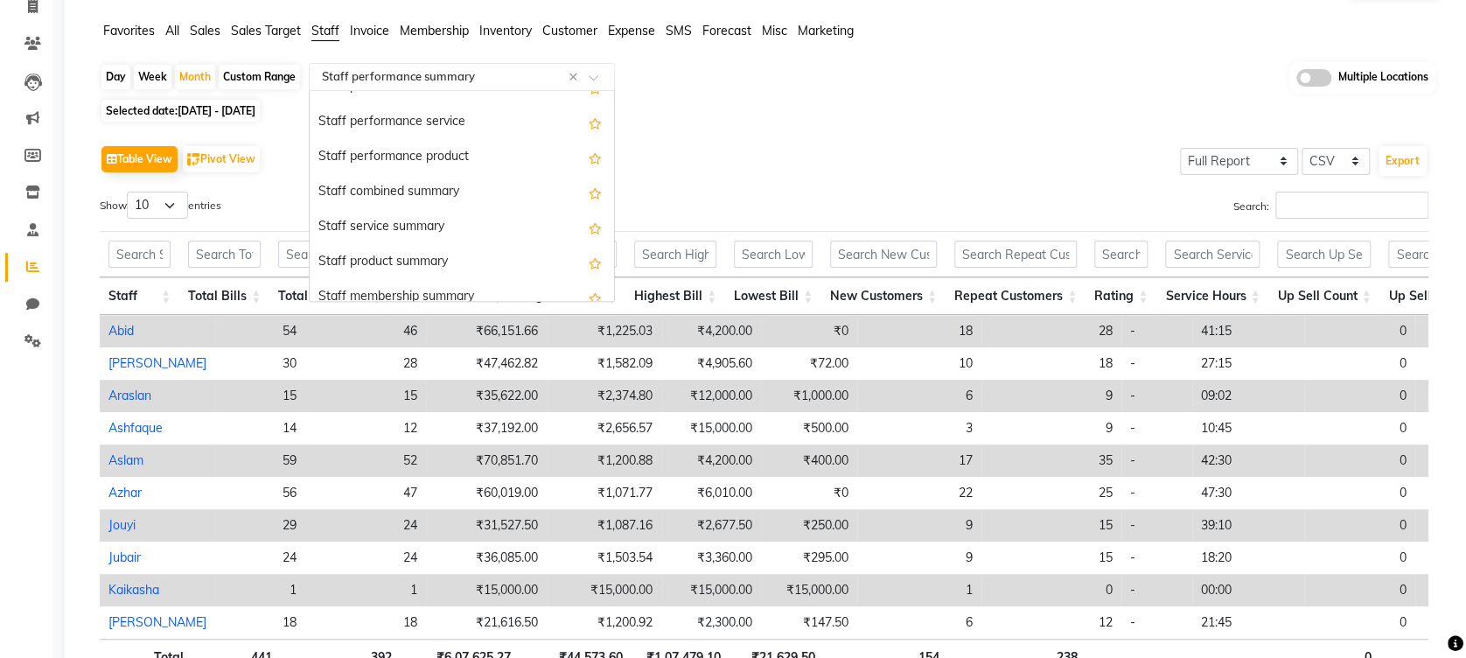
scroll to position [284, 0]
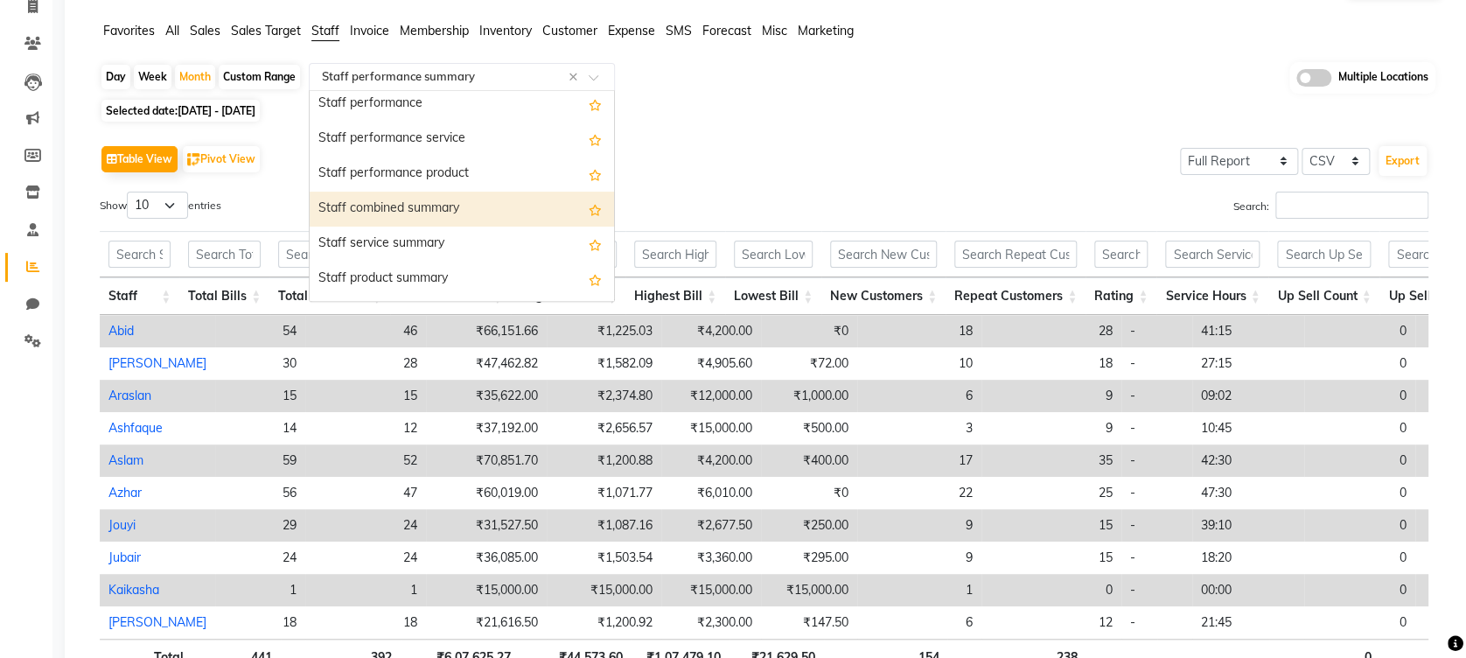
click at [458, 201] on div "Staff combined summary" at bounding box center [462, 208] width 304 height 35
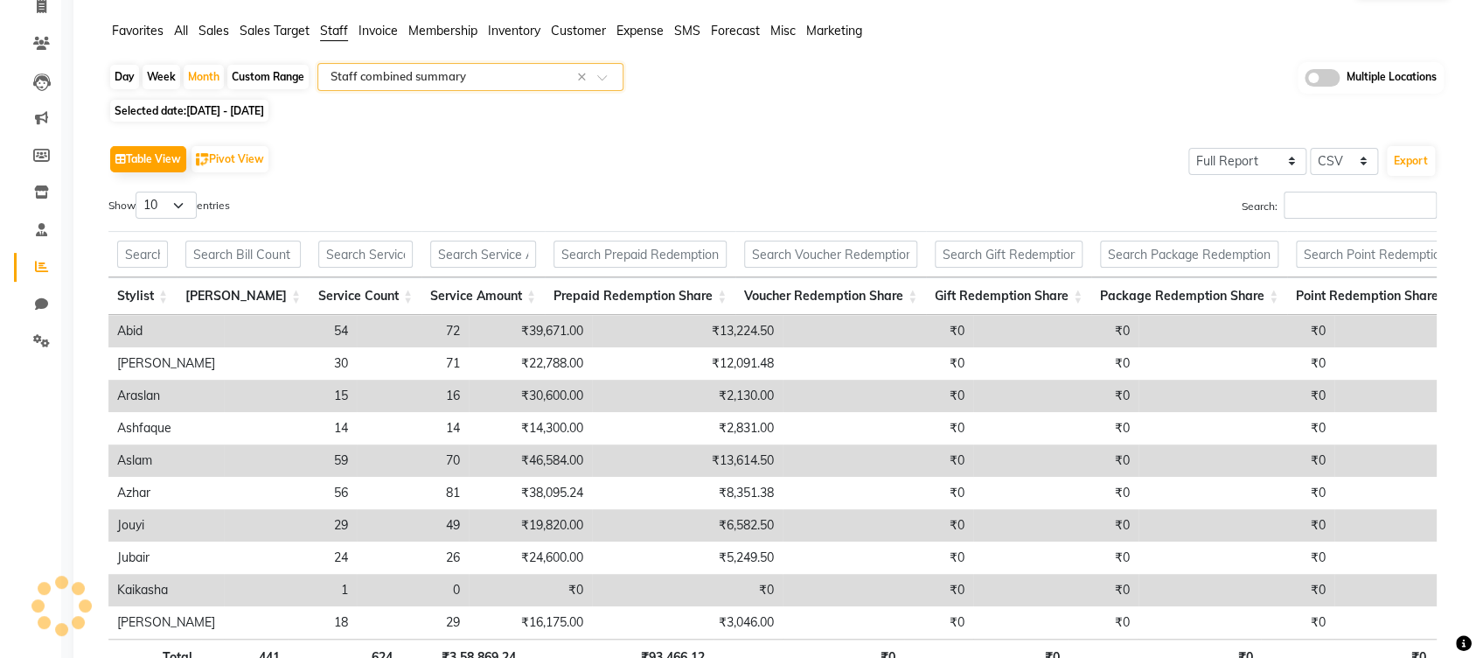
scroll to position [0, 0]
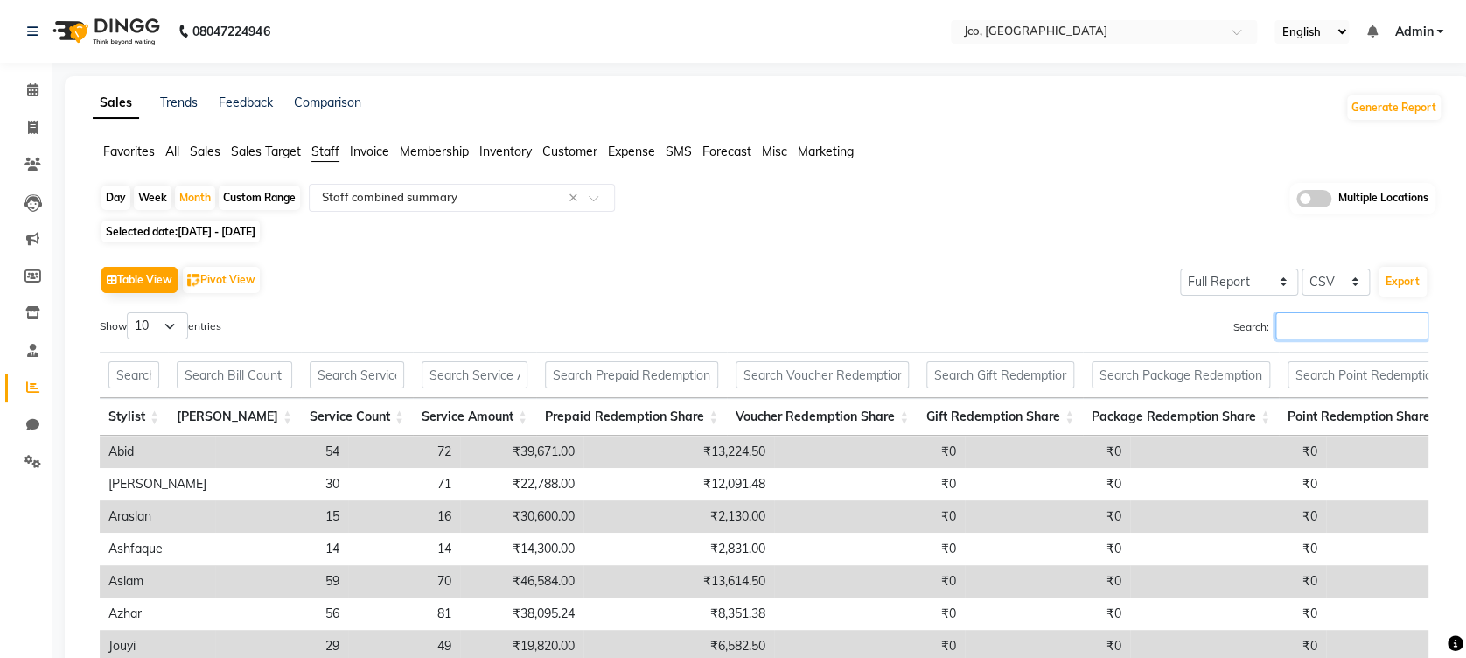
click at [1312, 331] on input "Search:" at bounding box center [1351, 325] width 153 height 27
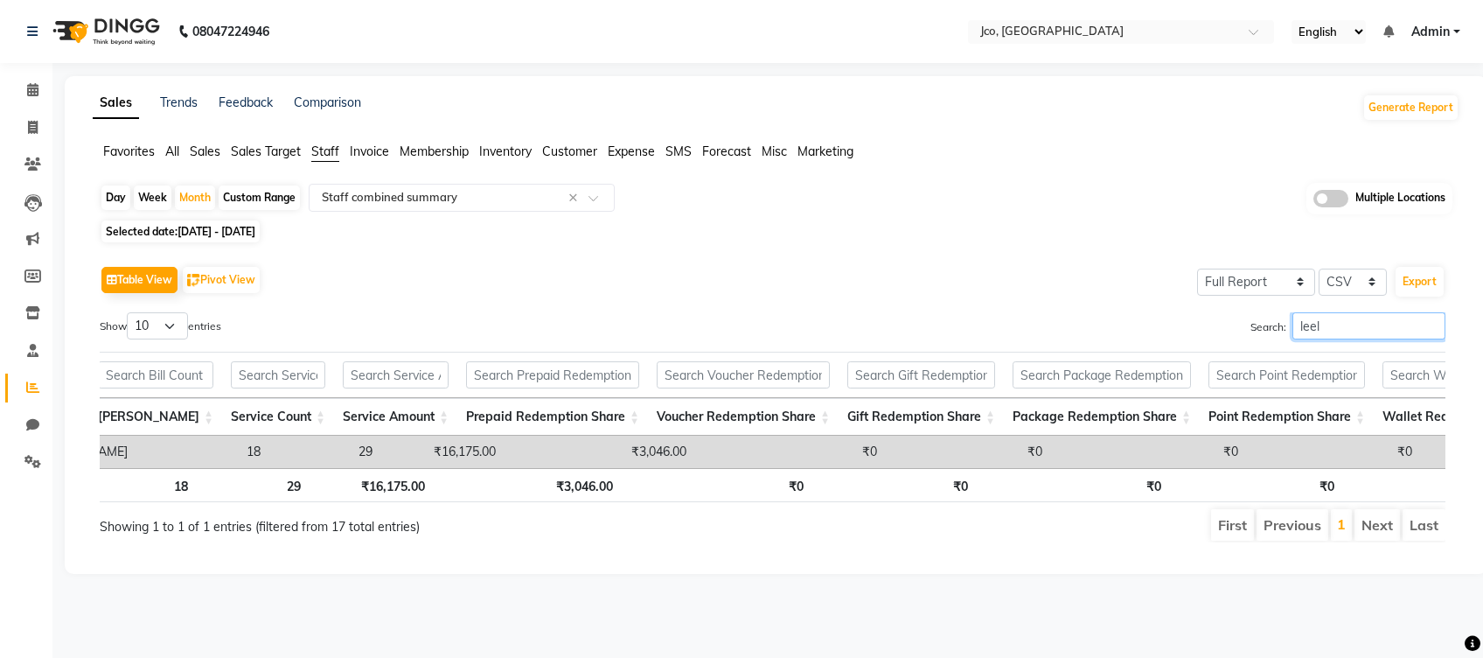
scroll to position [0, 93]
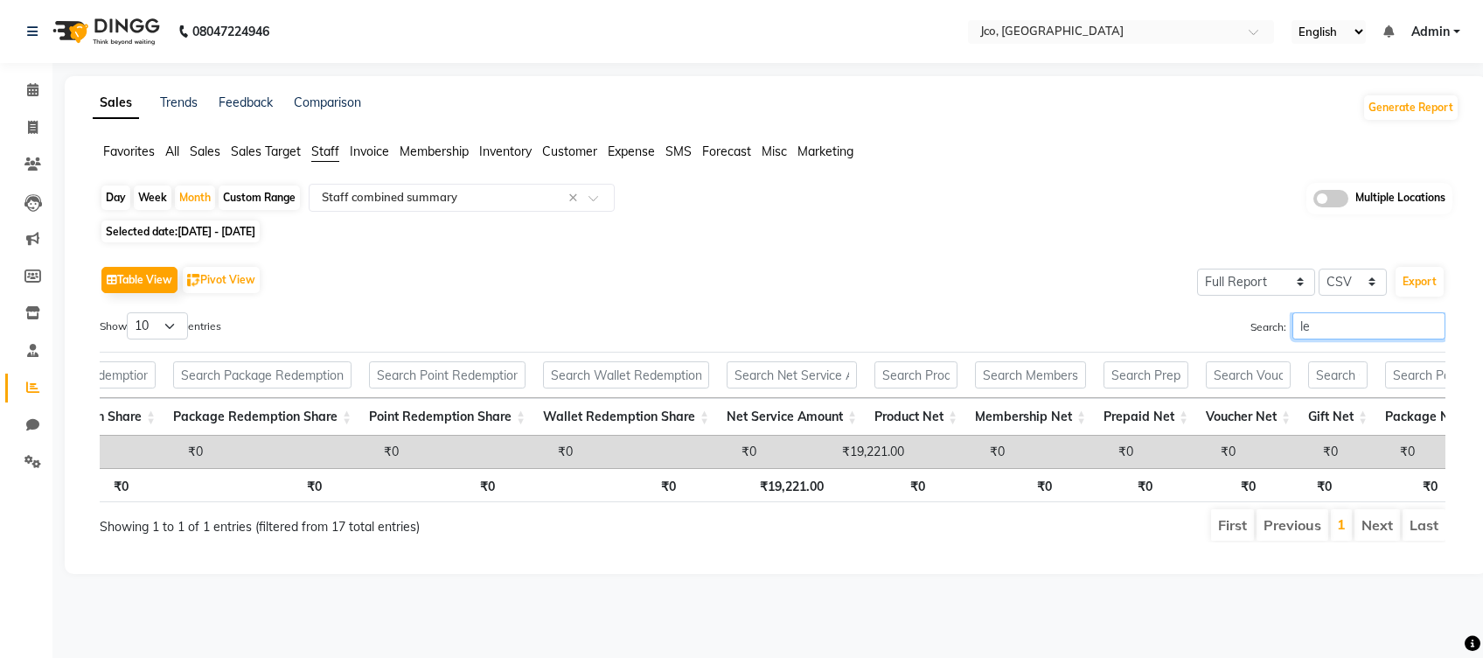
type input "l"
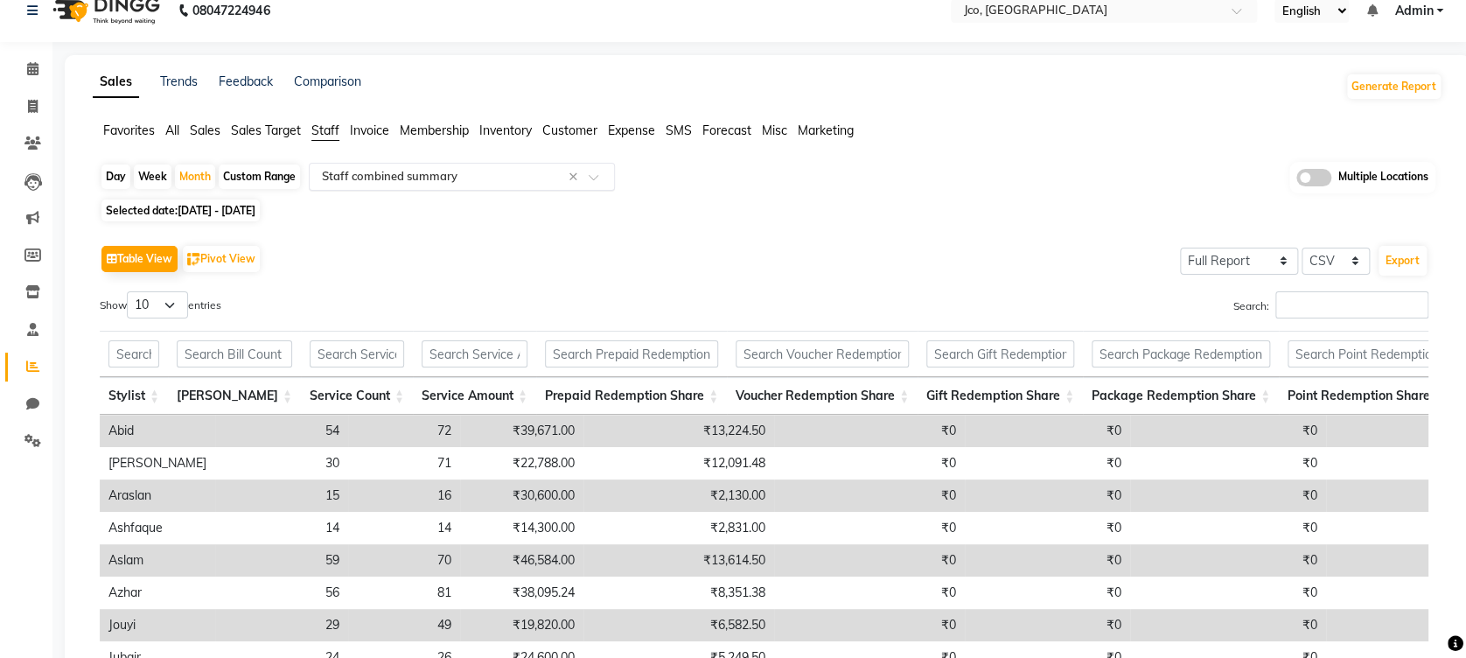
click at [597, 180] on span at bounding box center [599, 181] width 22 height 17
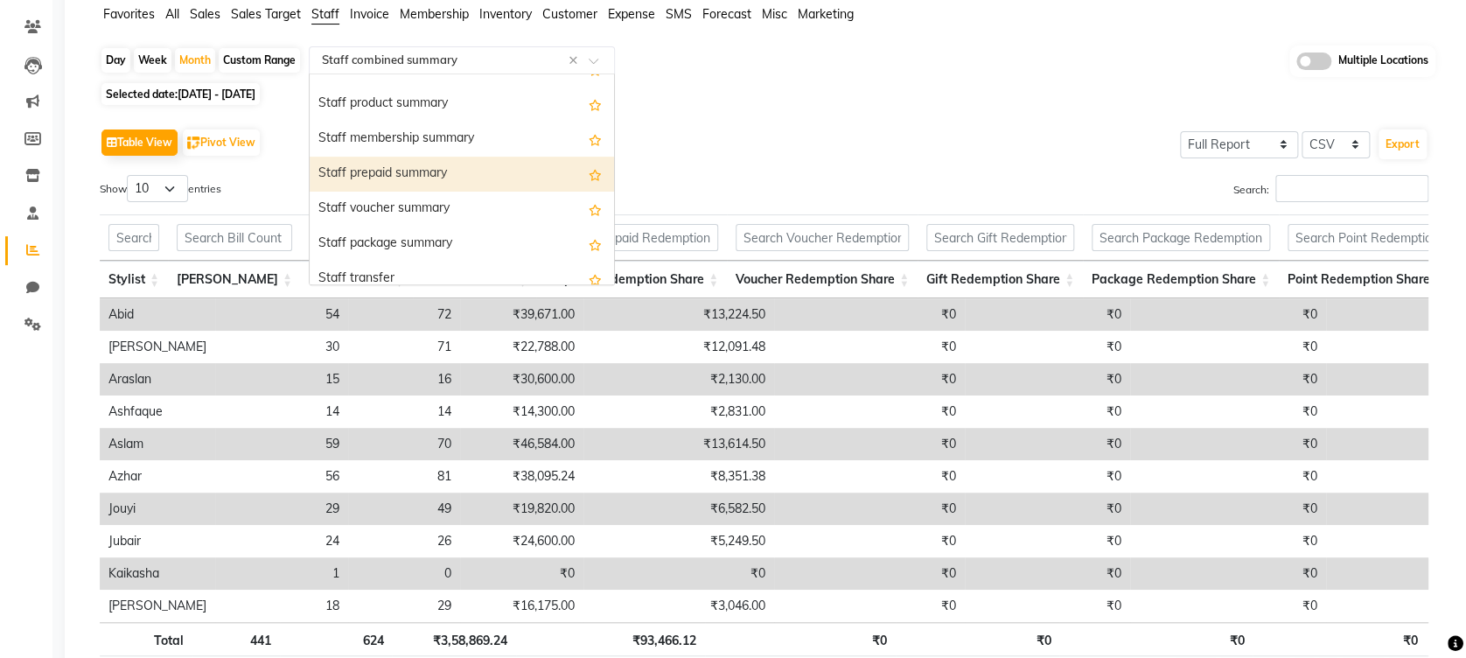
click at [491, 171] on div "Staff prepaid summary" at bounding box center [462, 174] width 304 height 35
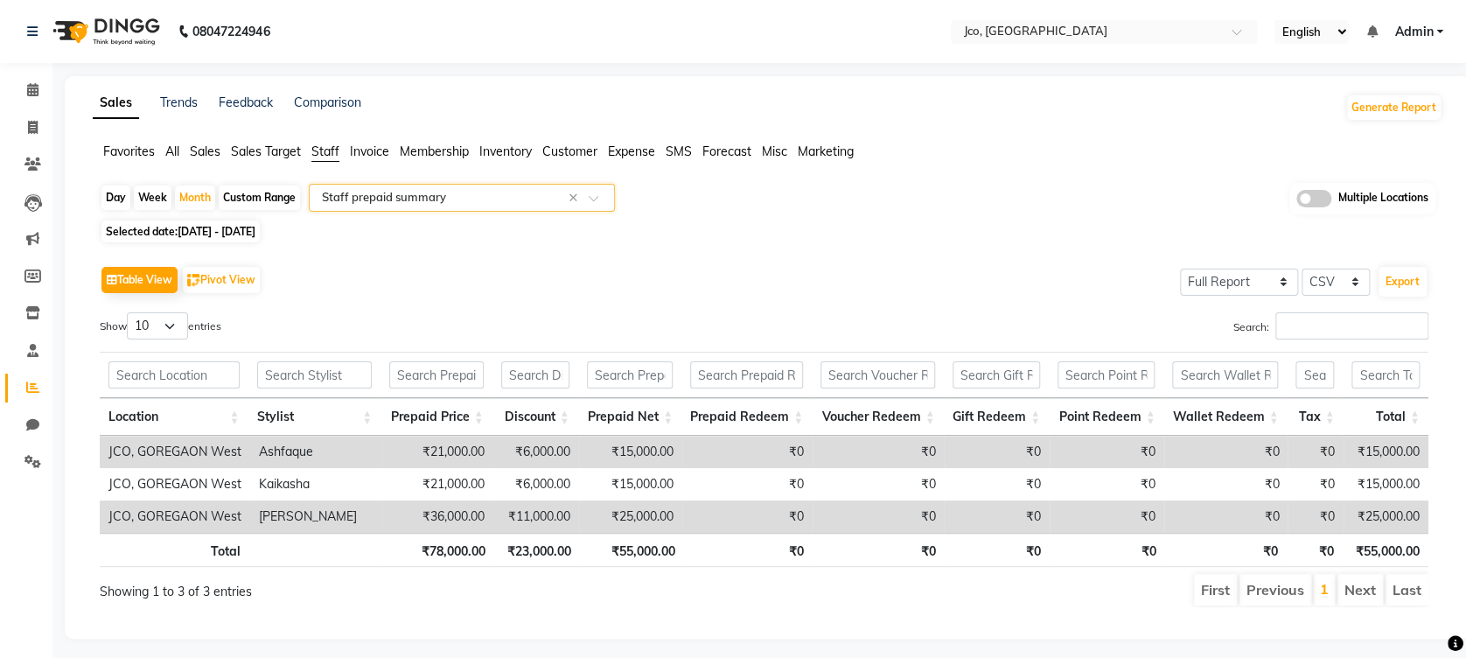
click at [596, 196] on span at bounding box center [599, 202] width 22 height 17
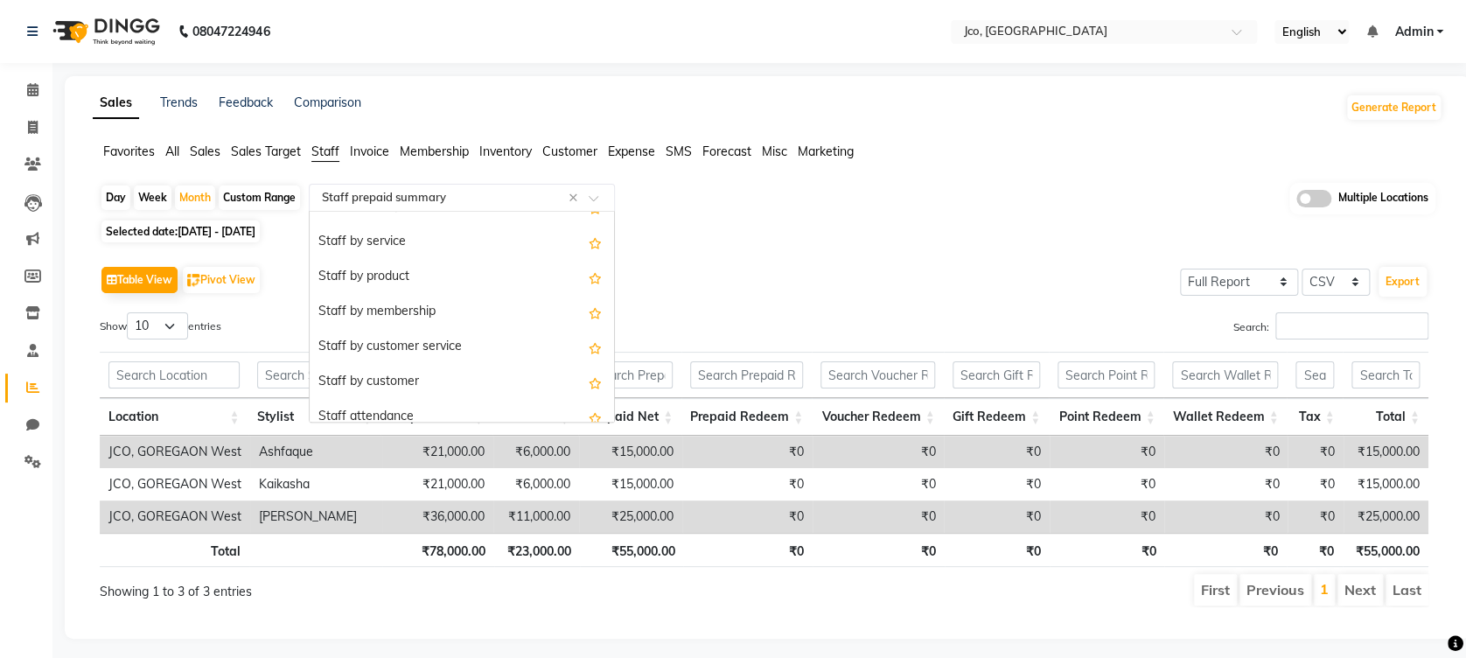
scroll to position [0, 0]
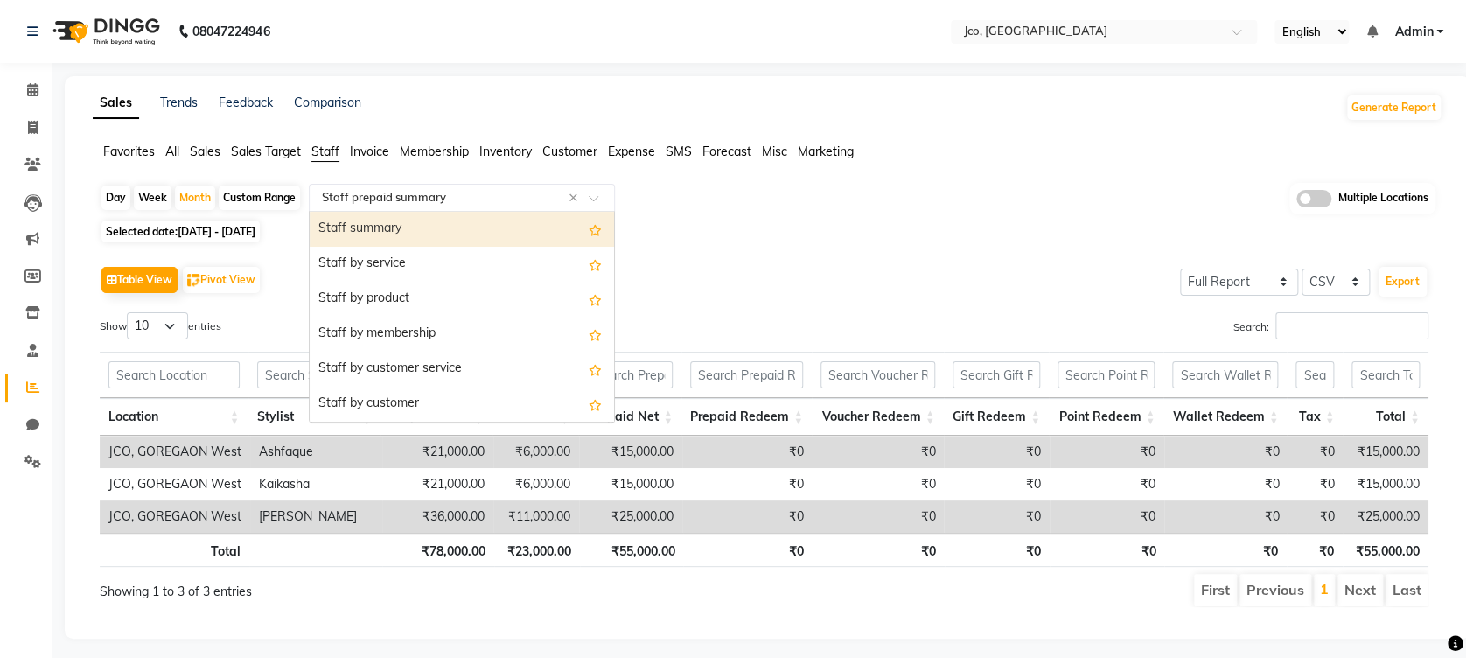
click at [205, 148] on span "Sales" at bounding box center [205, 151] width 31 height 16
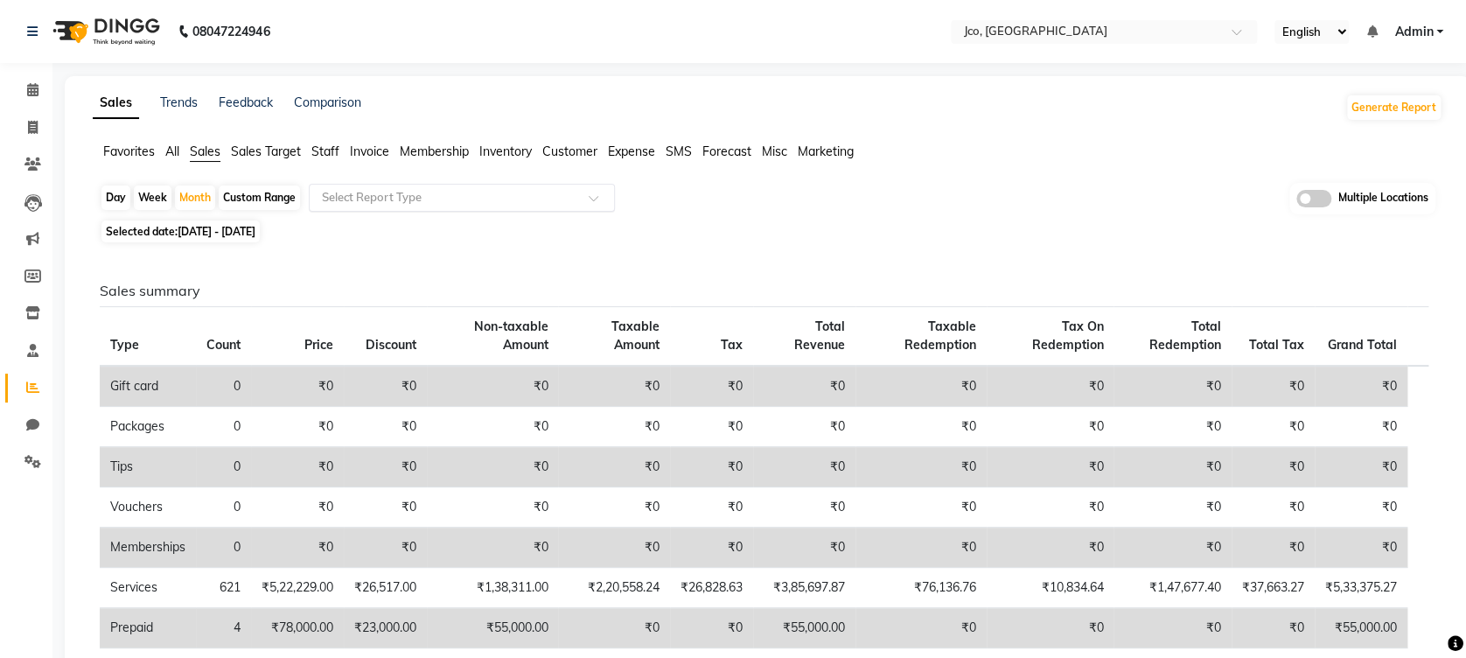
click at [595, 197] on span at bounding box center [599, 202] width 22 height 17
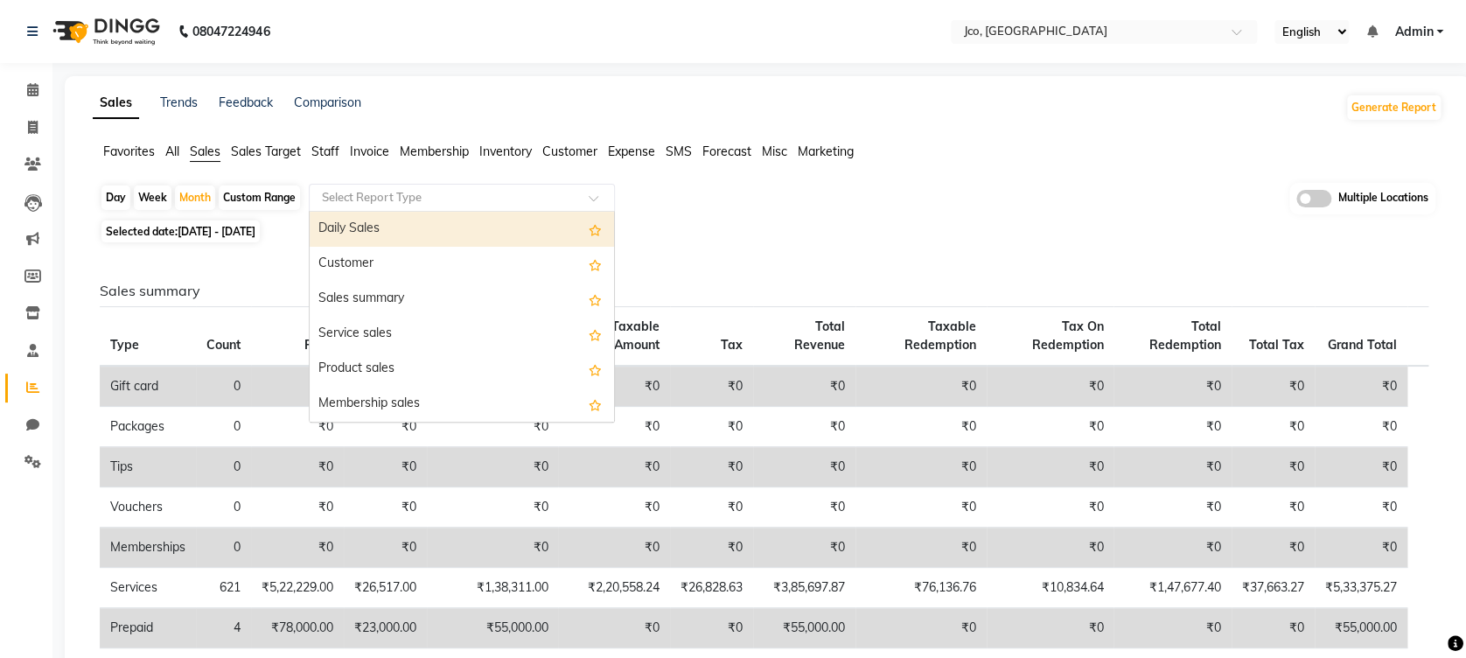
click at [798, 220] on div "Day Week Month Custom Range Select Report Type Daily Sales Customer Sales summa…" at bounding box center [767, 611] width 1349 height 856
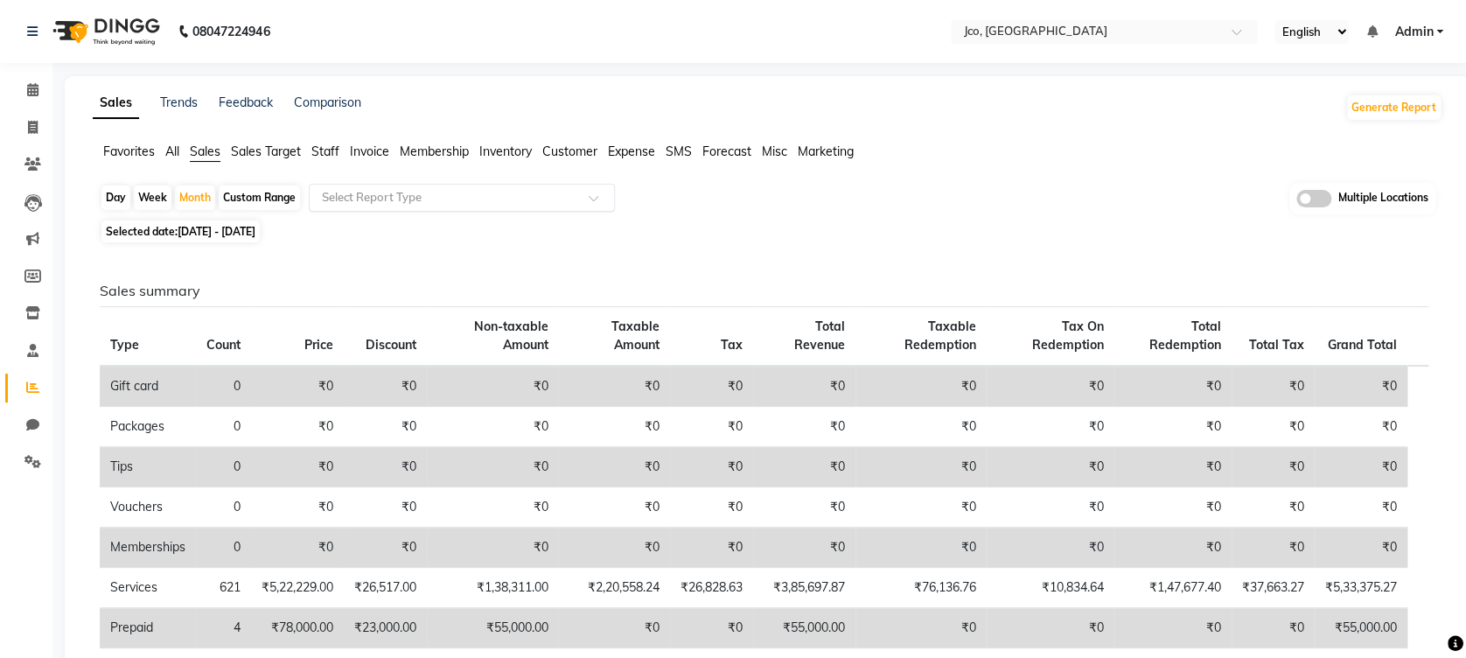
click at [582, 197] on div at bounding box center [462, 197] width 304 height 17
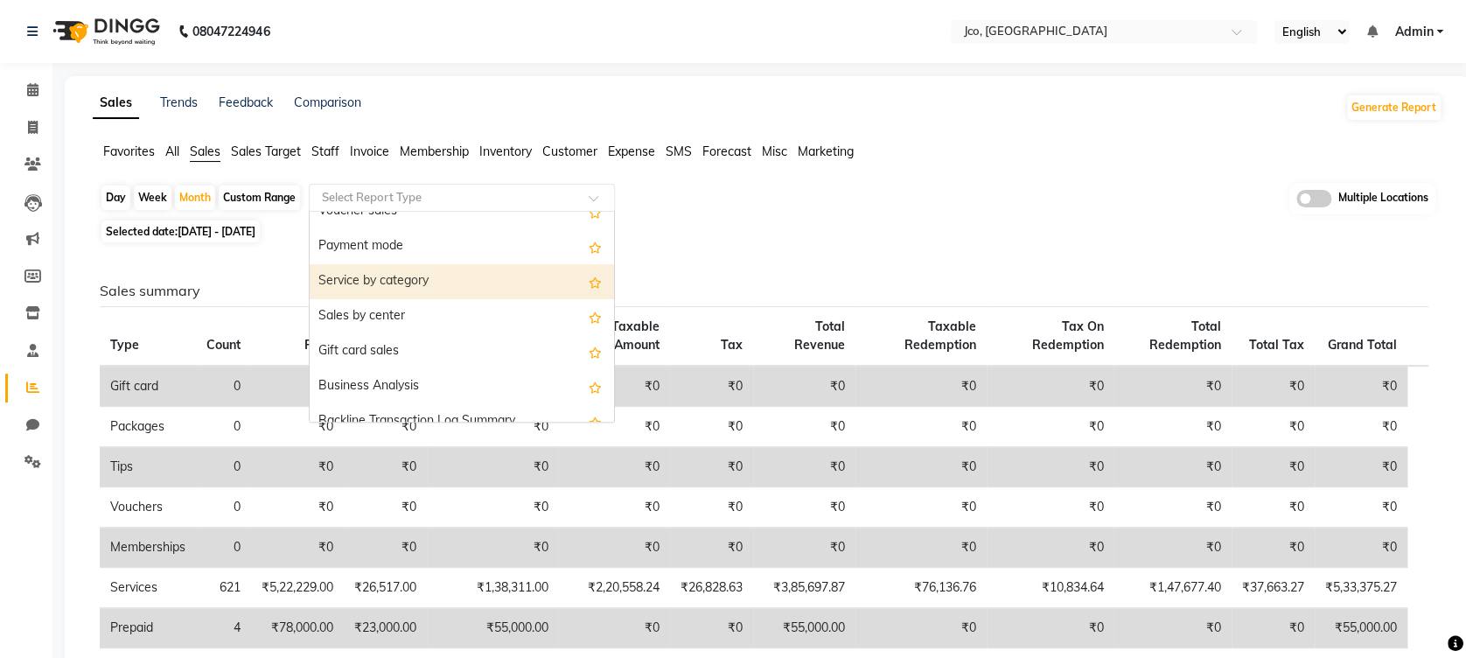
scroll to position [350, 0]
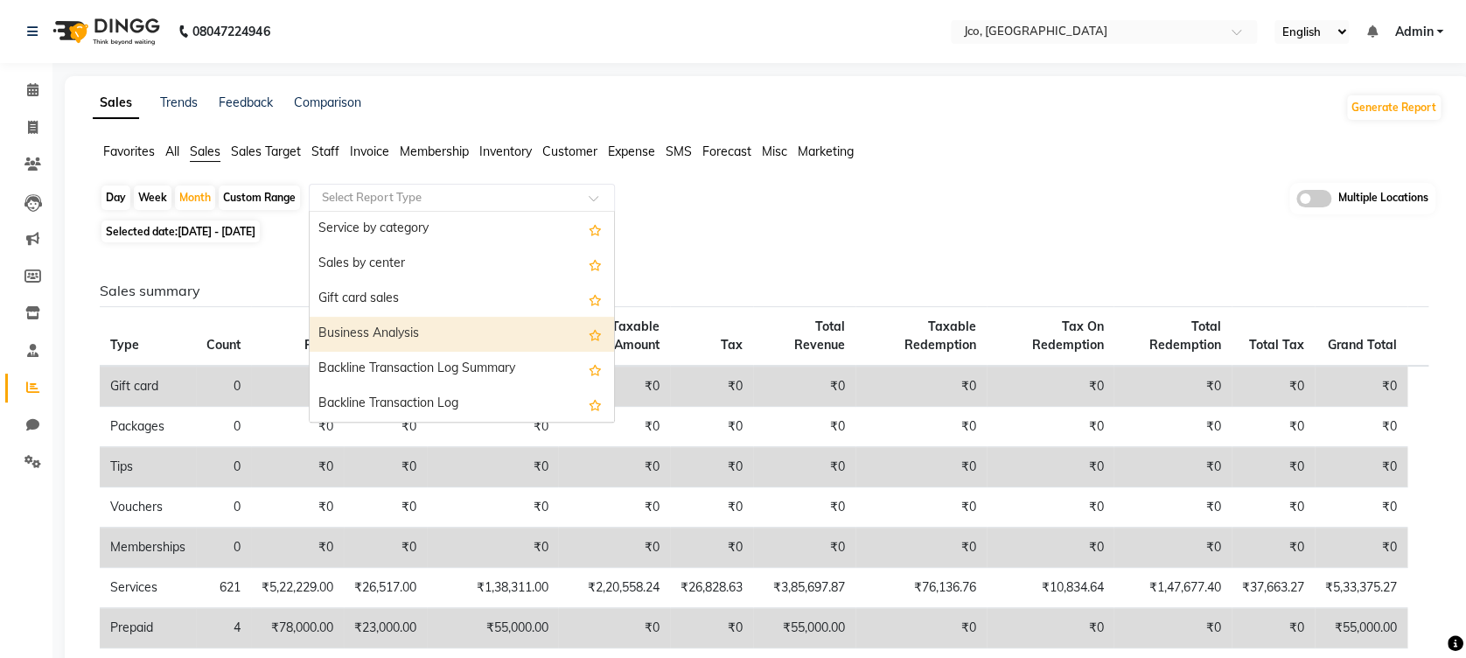
click at [462, 337] on div "Business Analysis" at bounding box center [462, 334] width 304 height 35
select select "full_report"
select select "csv"
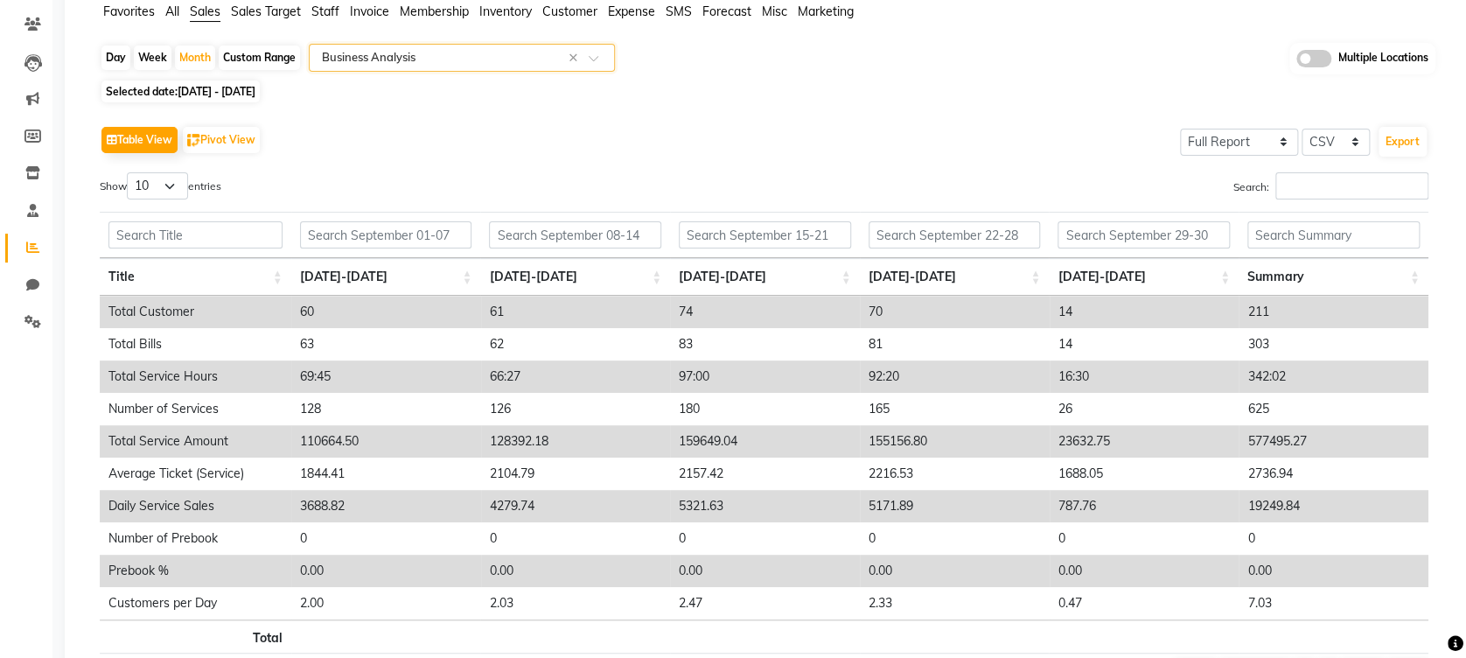
scroll to position [17, 0]
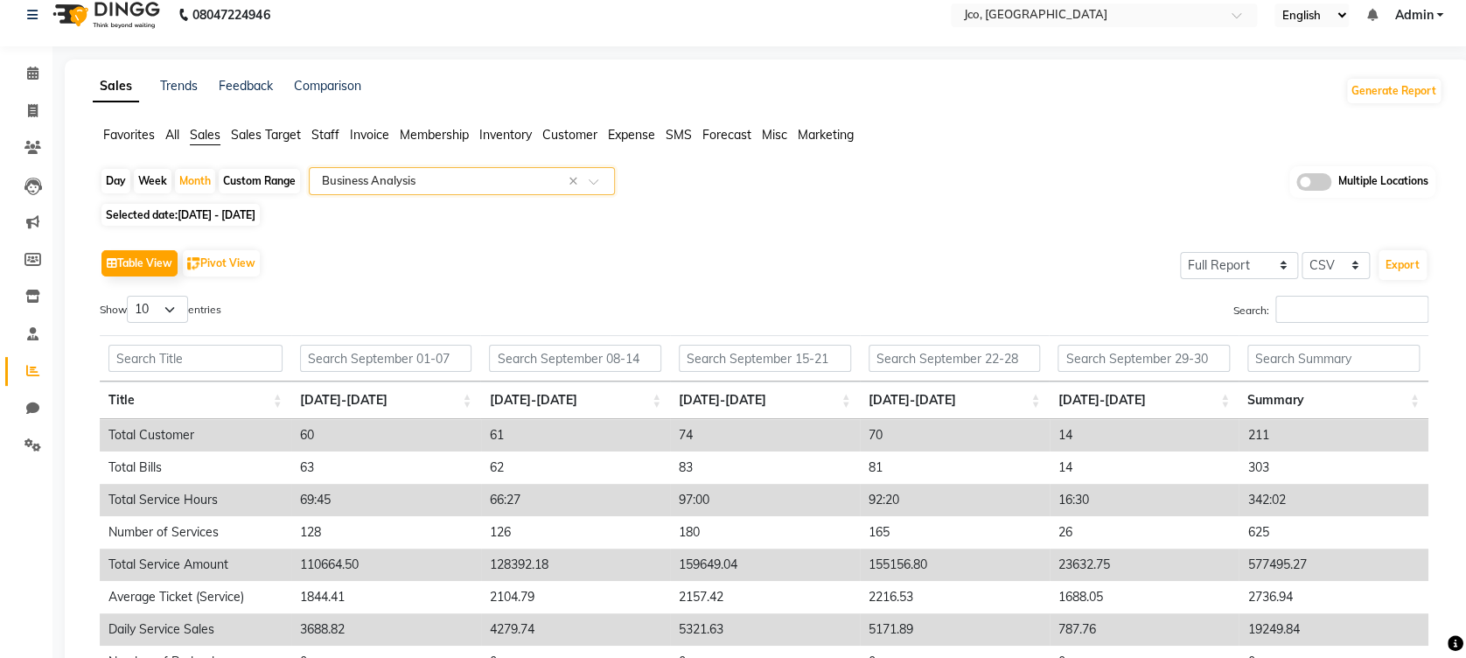
click at [595, 185] on span at bounding box center [599, 186] width 22 height 17
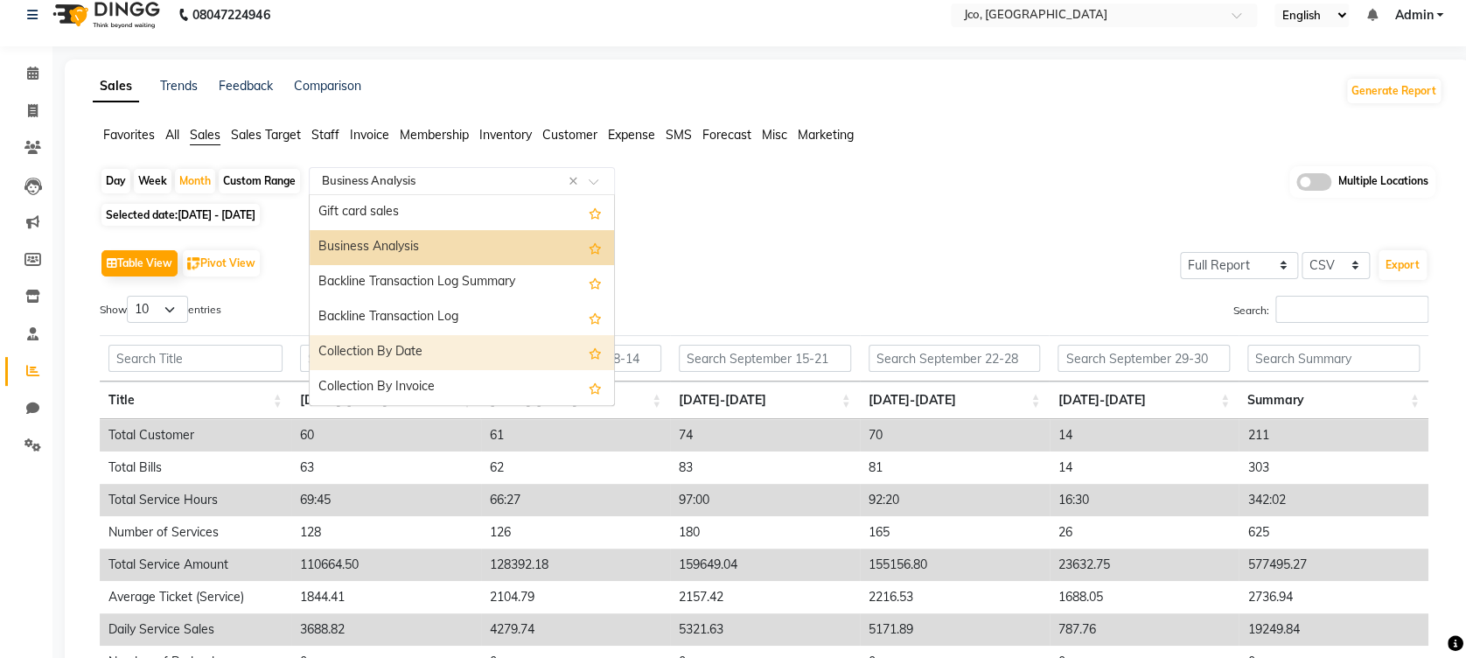
scroll to position [303, 0]
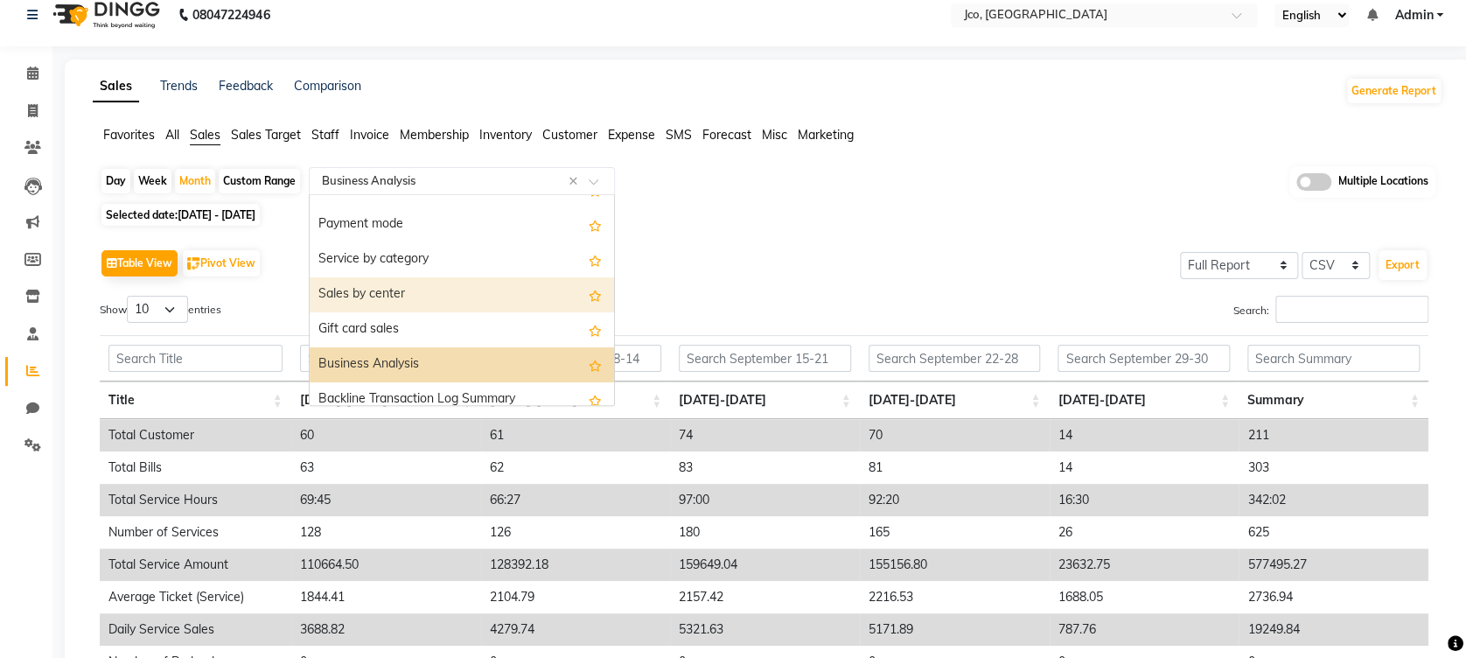
click at [462, 304] on div "Sales by center" at bounding box center [462, 294] width 304 height 35
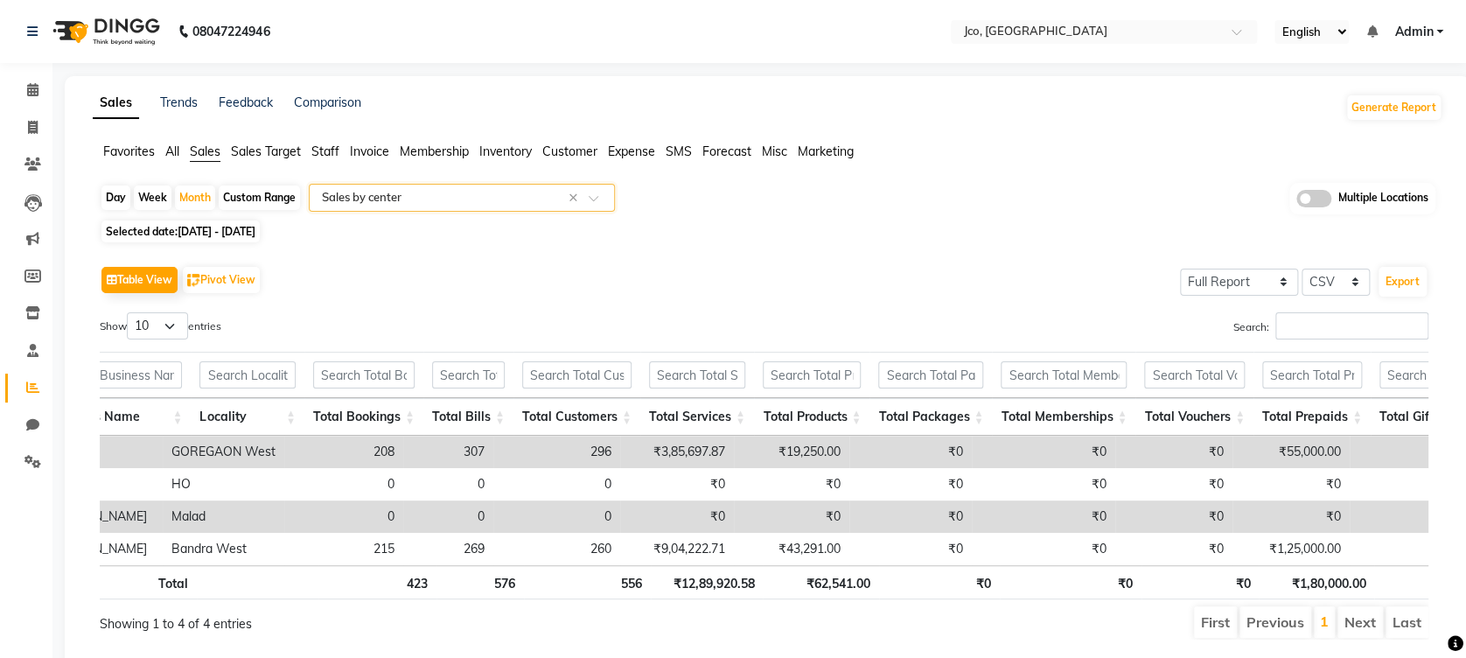
scroll to position [0, 136]
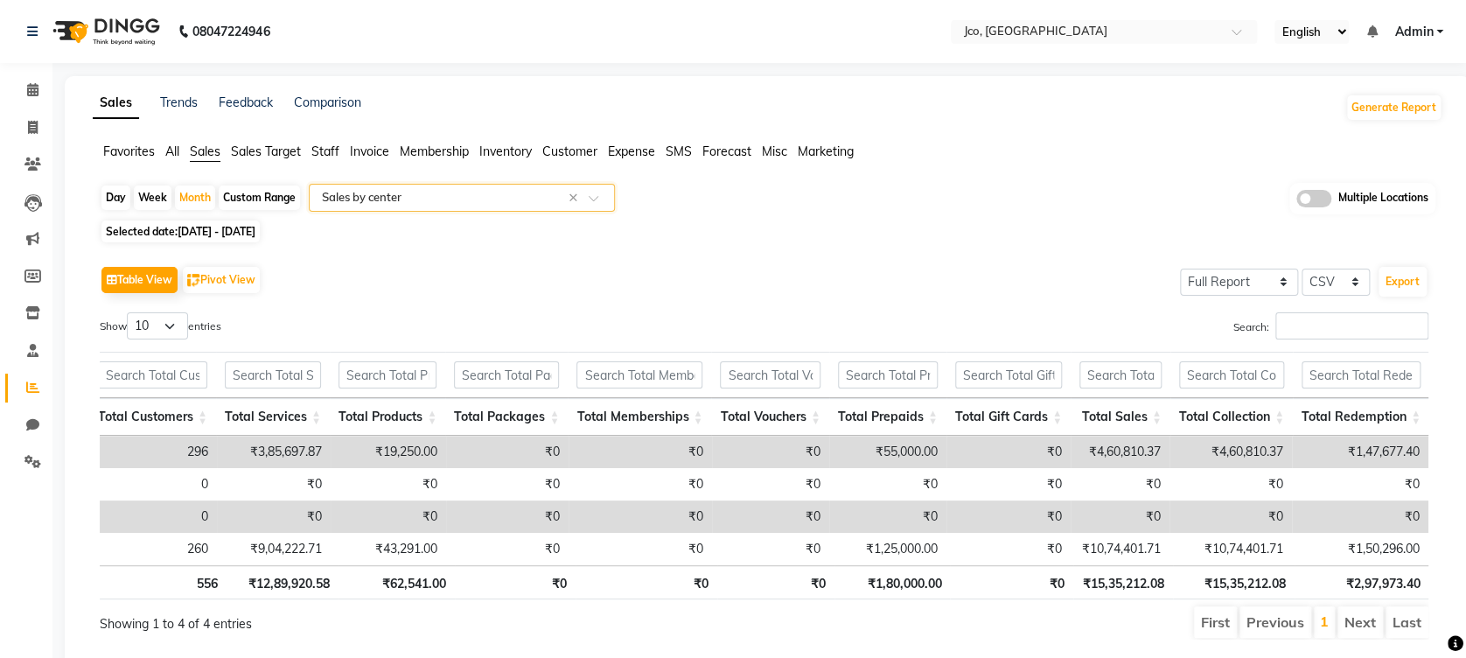
click at [595, 194] on span at bounding box center [599, 202] width 22 height 17
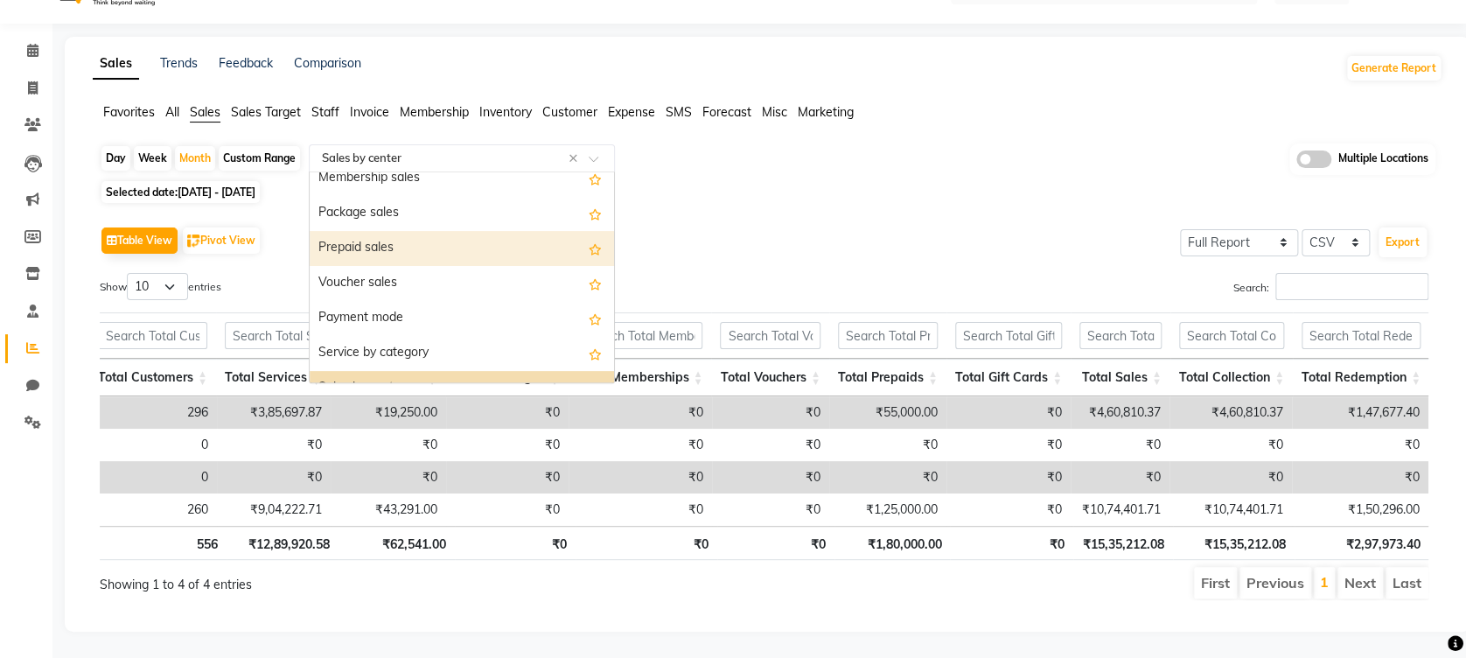
click at [418, 231] on div "Prepaid sales" at bounding box center [462, 248] width 304 height 35
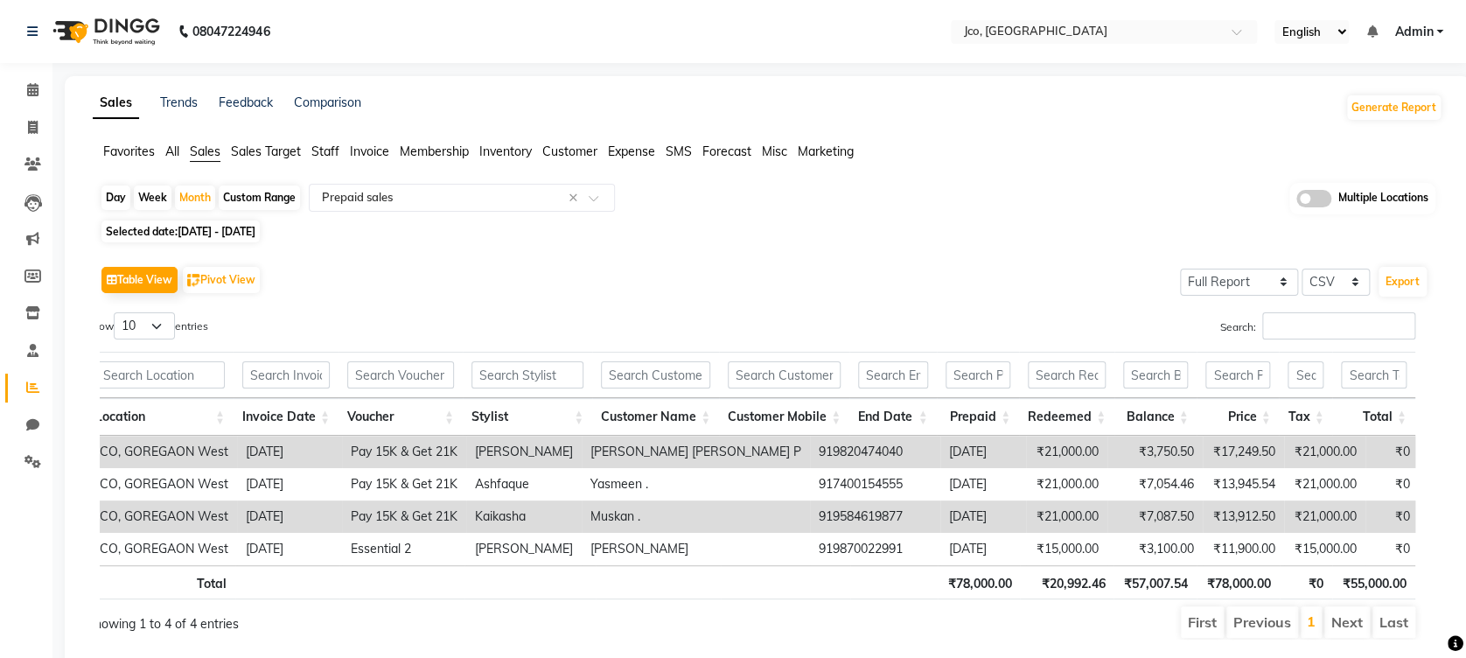
click at [639, 147] on span "Expense" at bounding box center [631, 151] width 47 height 16
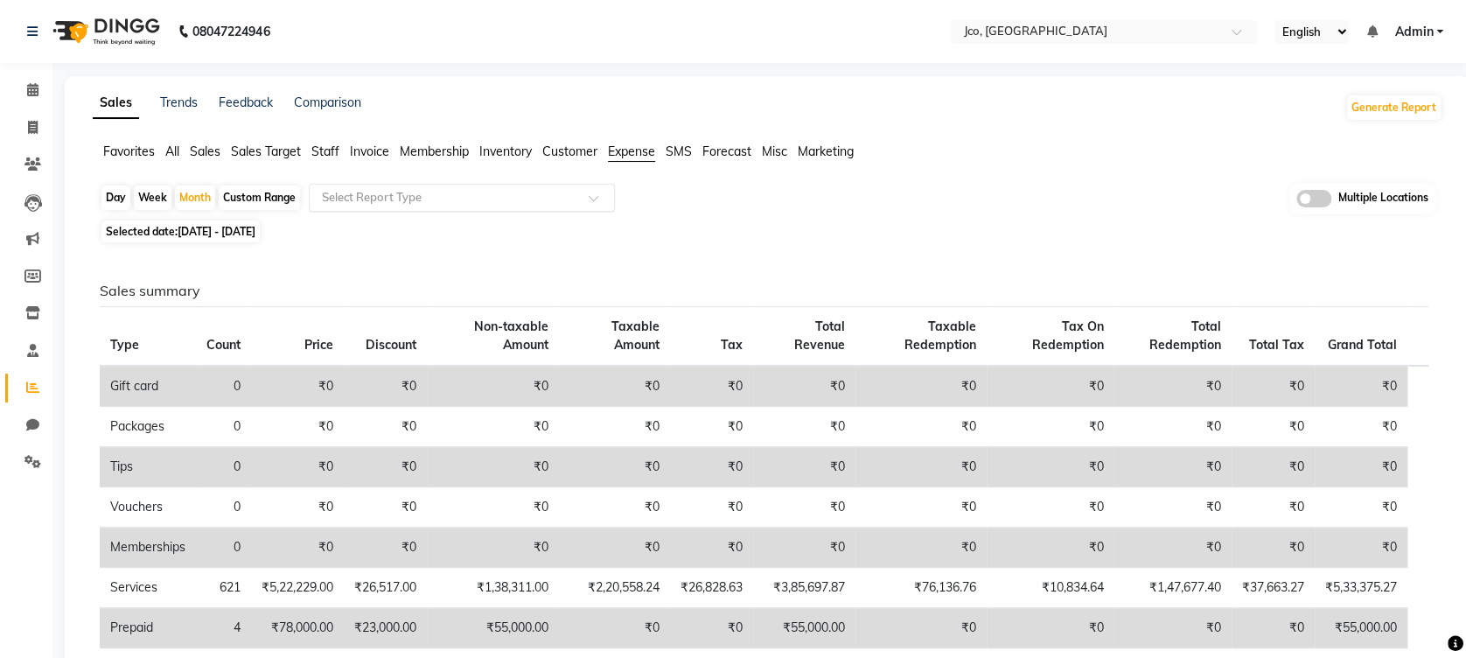
click at [602, 201] on span at bounding box center [599, 202] width 22 height 17
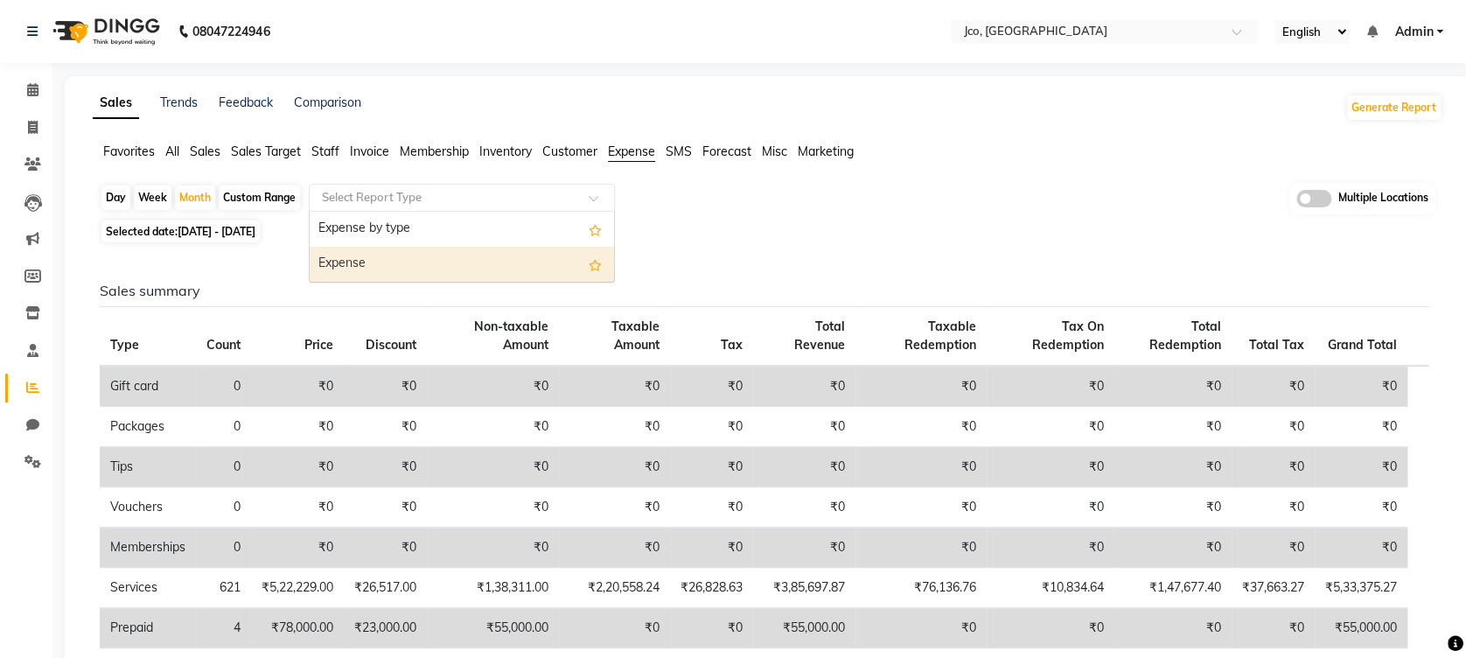
click at [524, 263] on div "Expense" at bounding box center [462, 264] width 304 height 35
select select "full_report"
select select "csv"
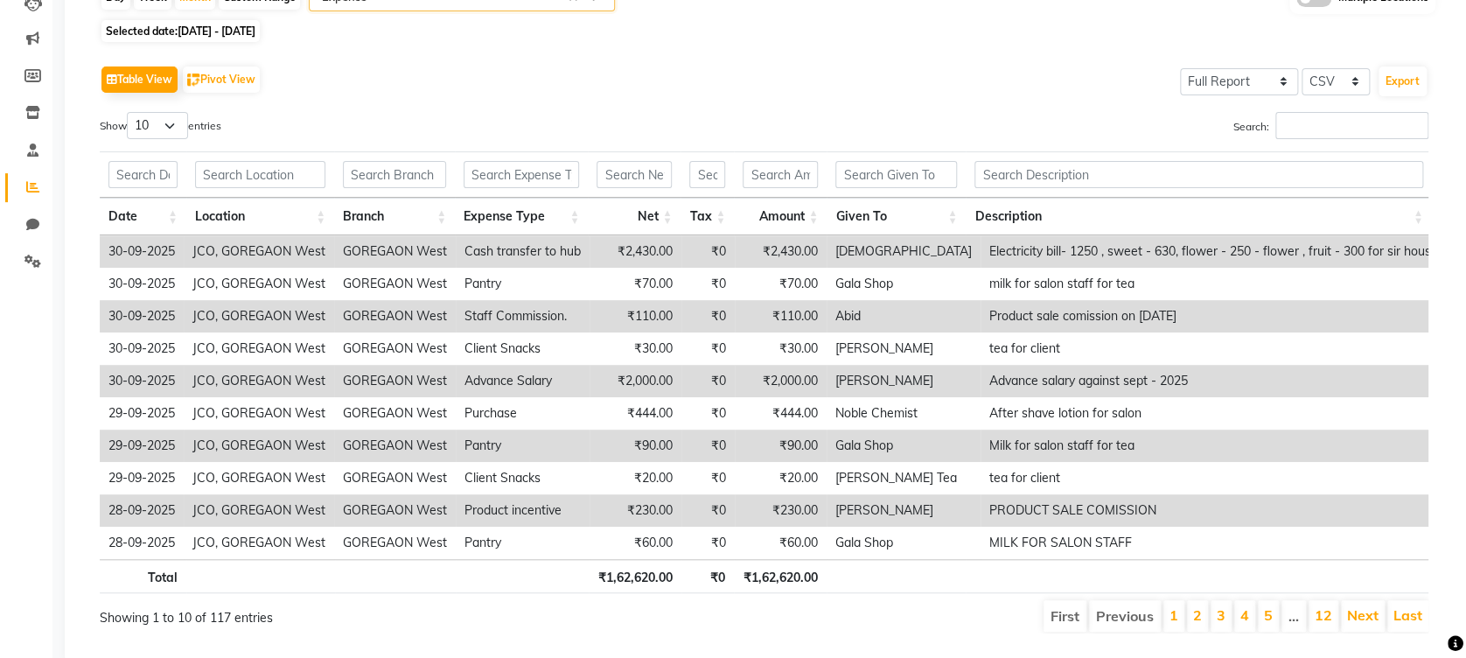
scroll to position [151, 0]
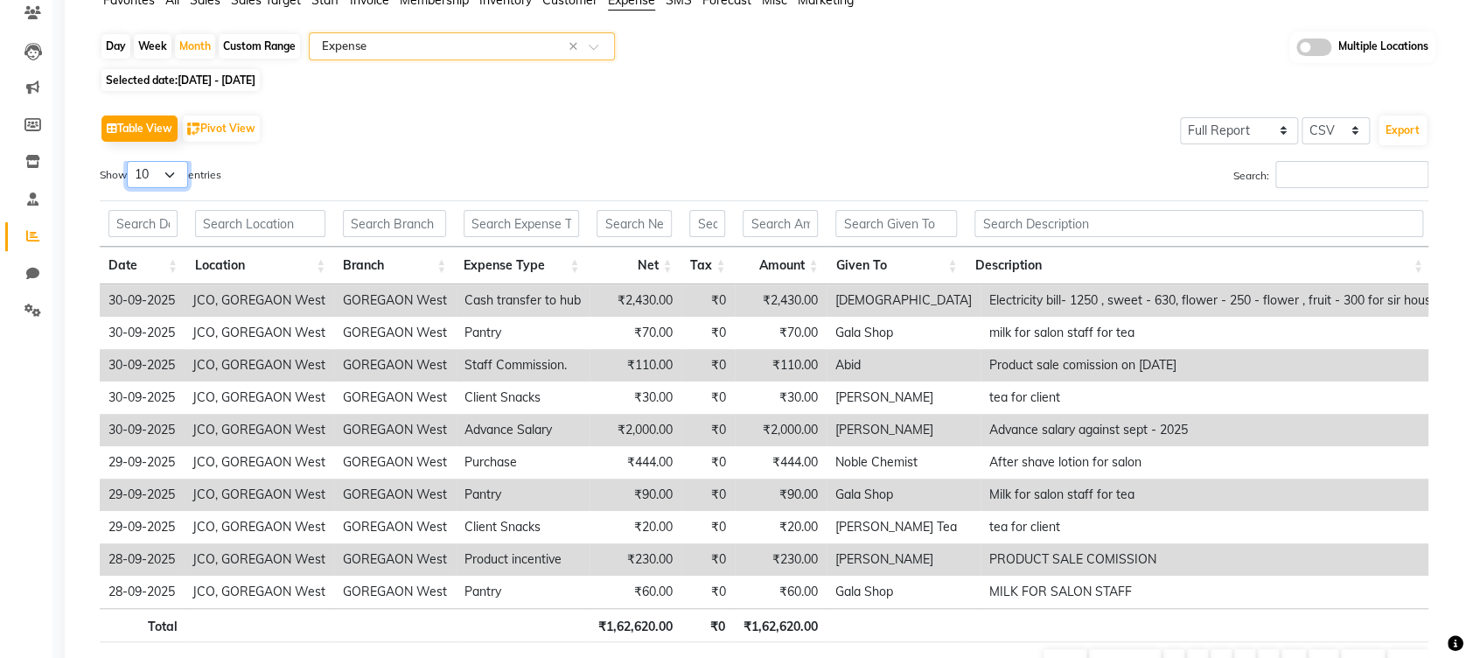
click at [173, 168] on select "10 25 50 100" at bounding box center [157, 174] width 61 height 27
select select "100"
click at [129, 161] on select "10 25 50 100" at bounding box center [157, 174] width 61 height 27
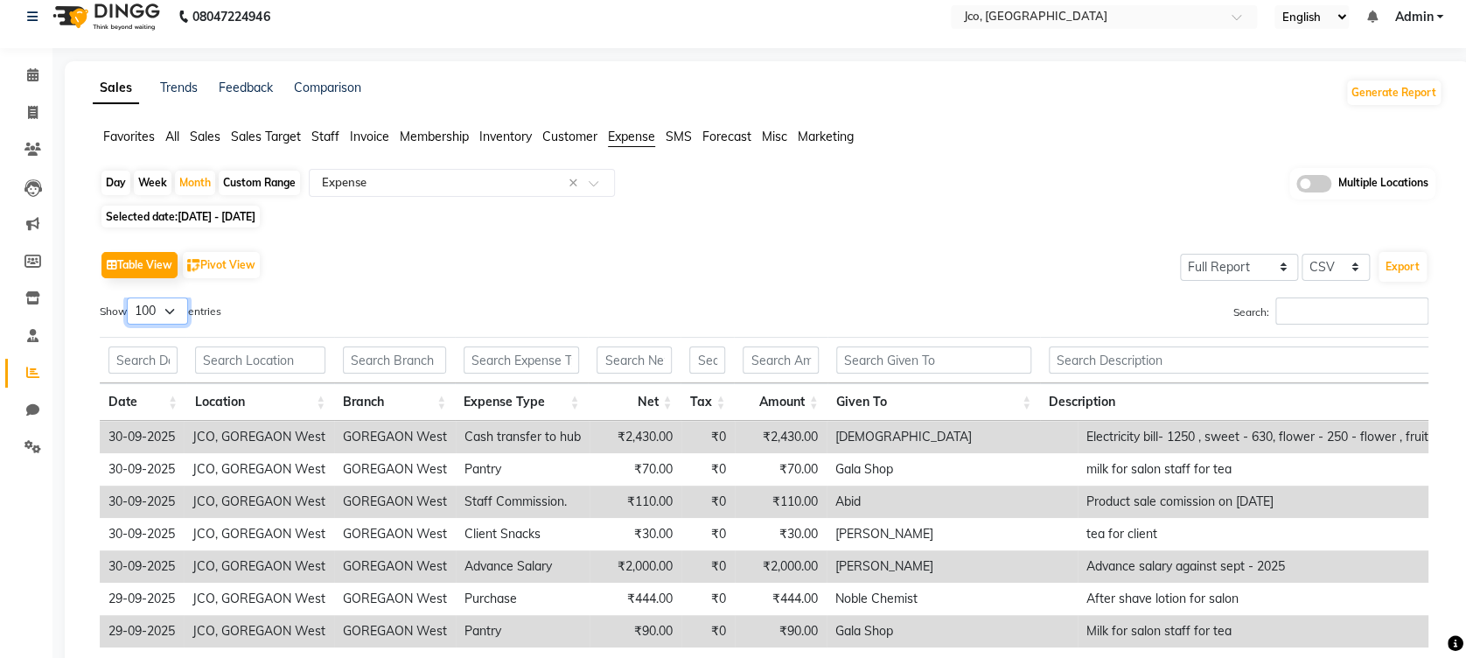
scroll to position [0, 0]
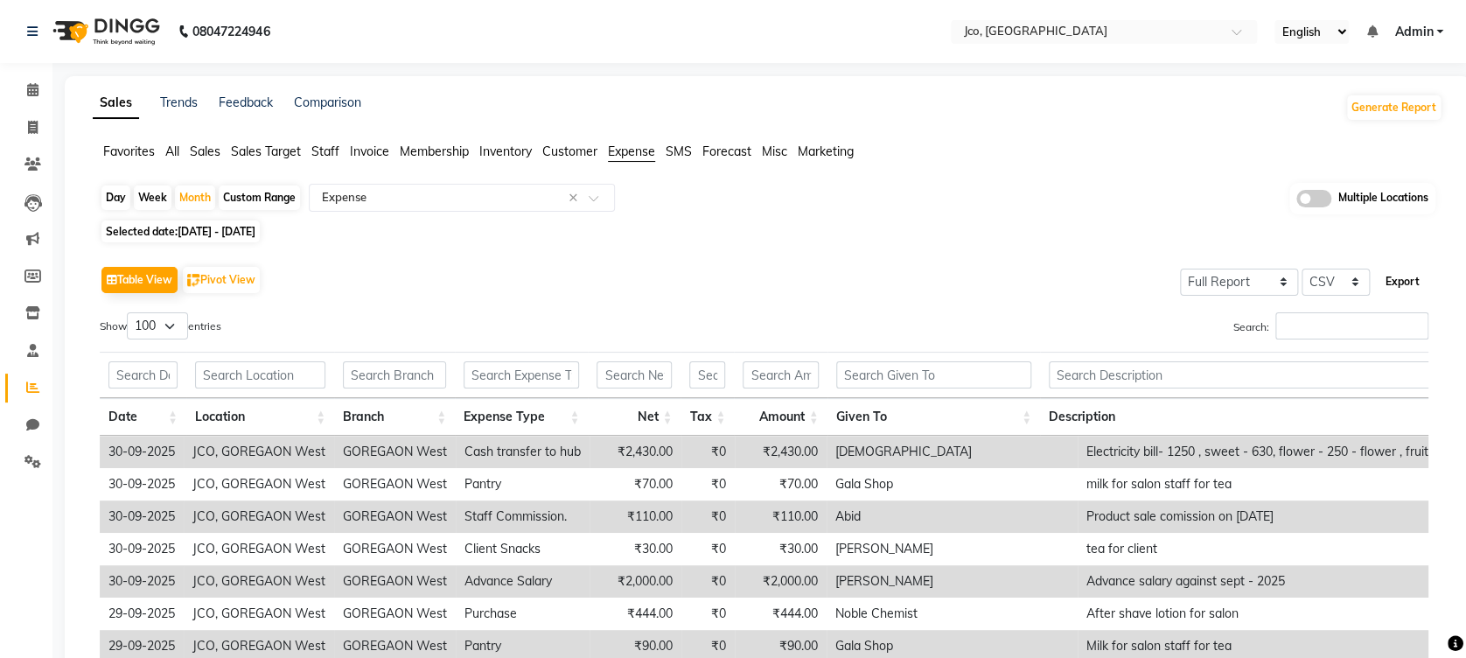
click at [1398, 276] on button "Export" at bounding box center [1402, 282] width 48 height 30
